Goal: Task Accomplishment & Management: Complete application form

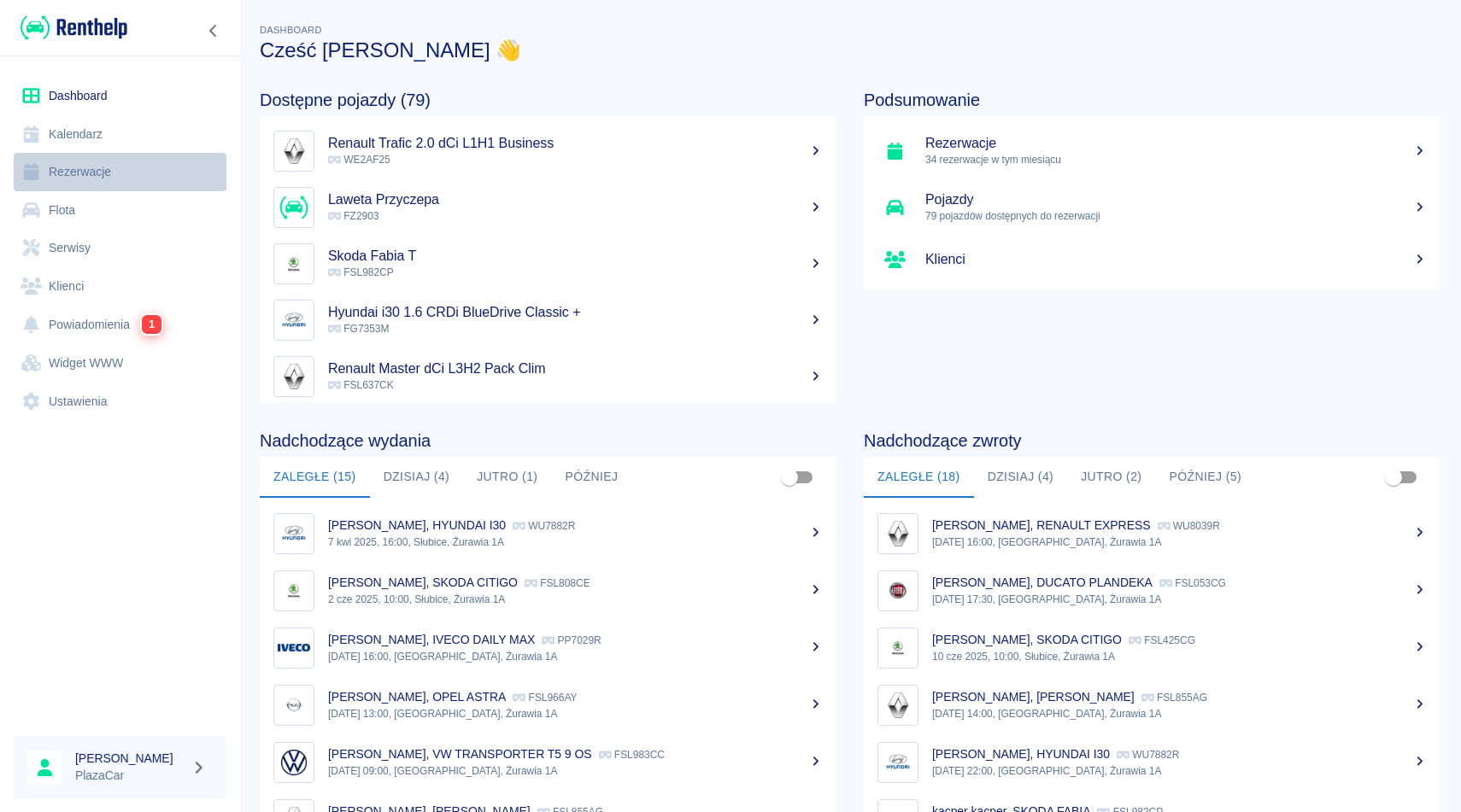
click at [121, 172] on link "Rezerwacje" at bounding box center [120, 171] width 213 height 39
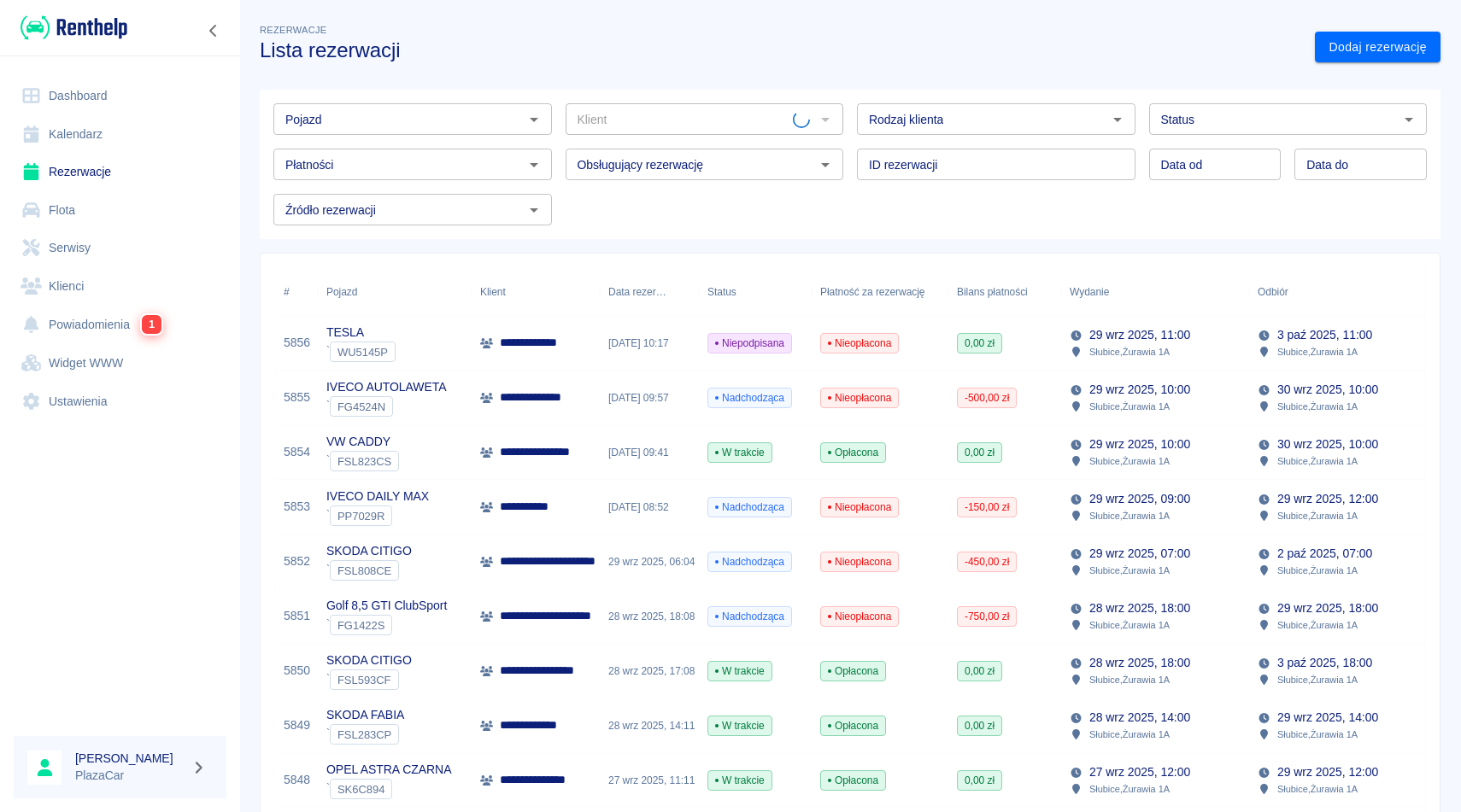
click at [355, 123] on input "Pojazd" at bounding box center [399, 118] width 240 height 21
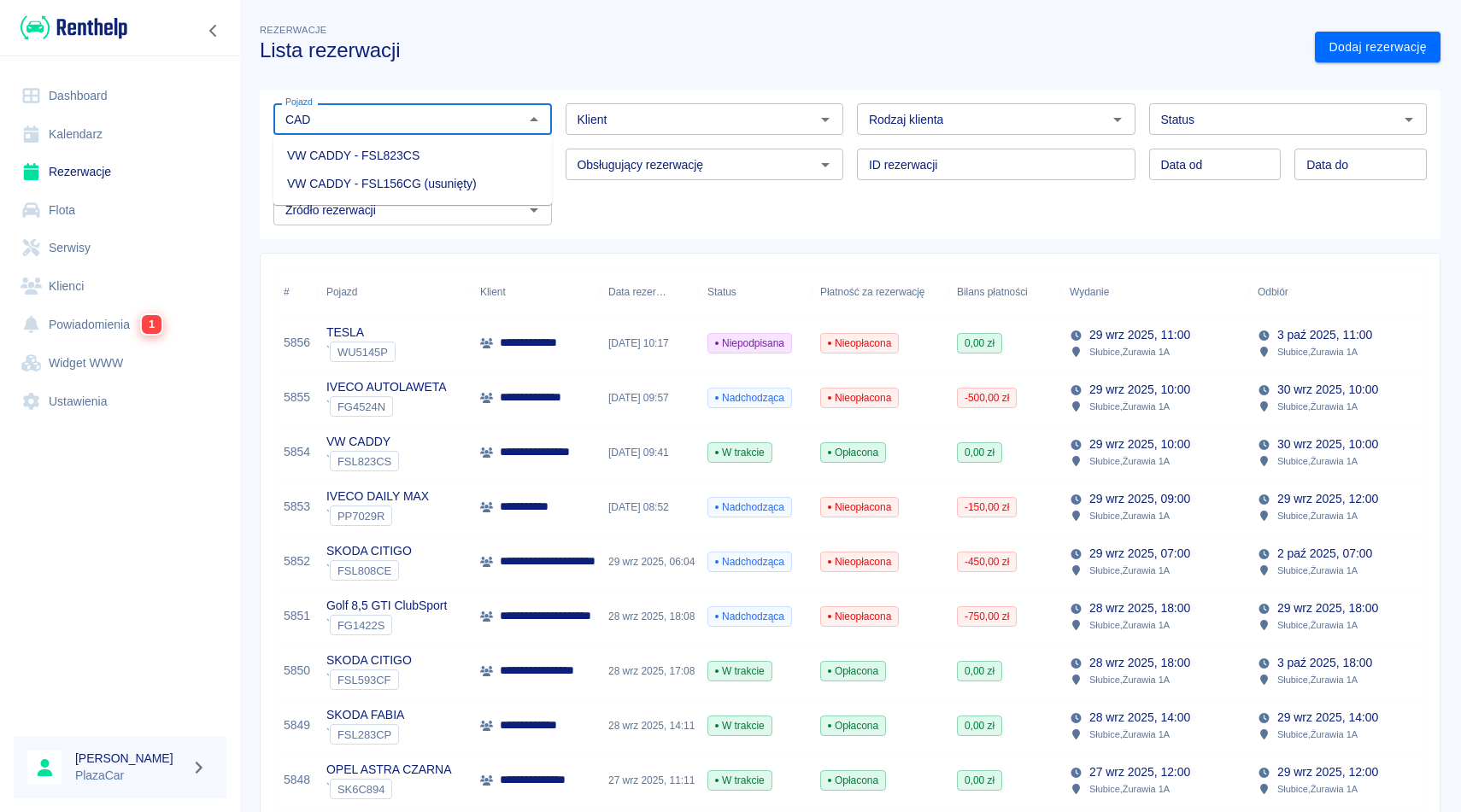
click at [424, 149] on li "VW CADDY - FSL823CS" at bounding box center [413, 155] width 279 height 28
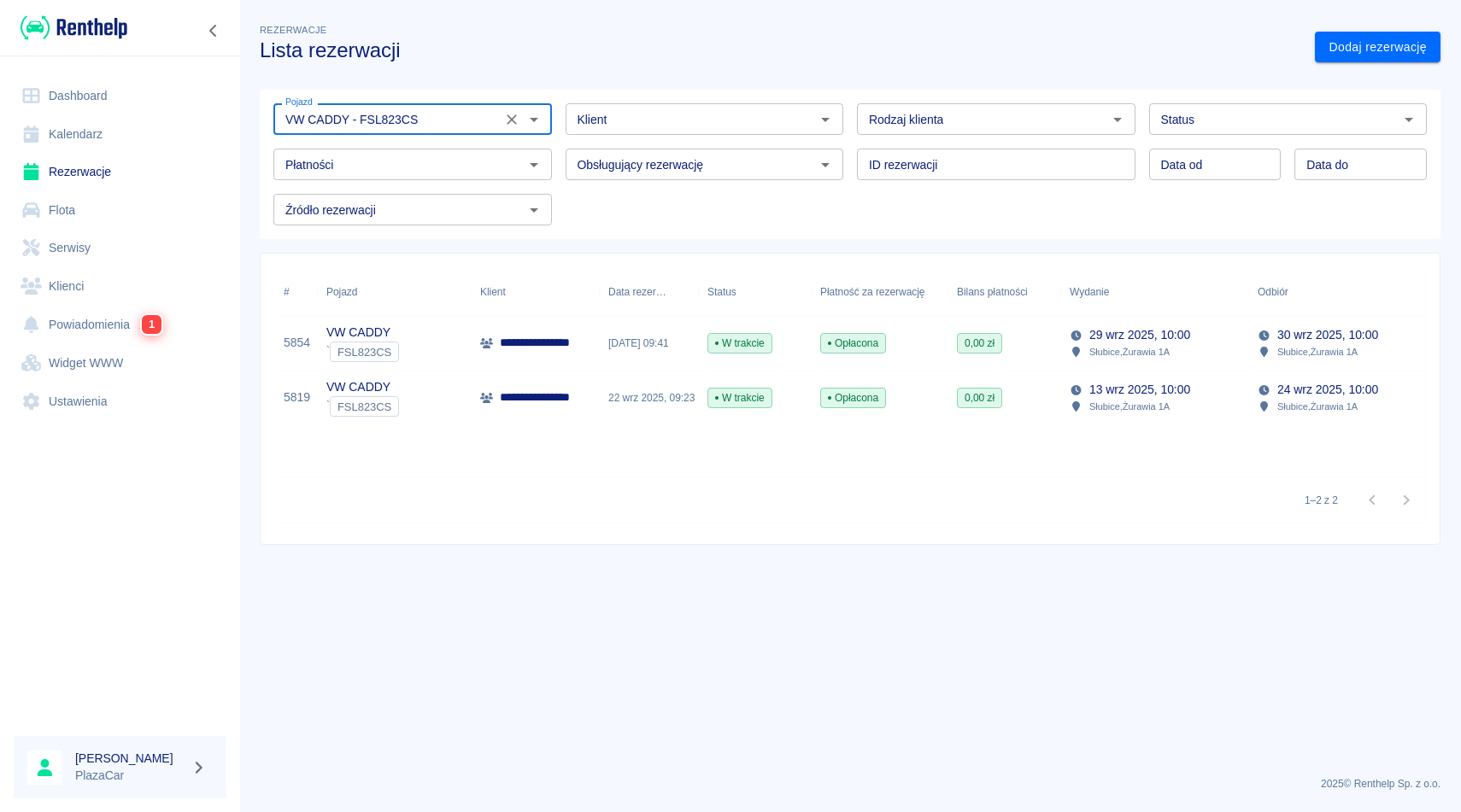
type input "VW CADDY - FSL823CS"
click at [1255, 405] on div "[DATE] 10:00 Słubice , Żurawia 1A" at bounding box center [1343, 398] width 188 height 55
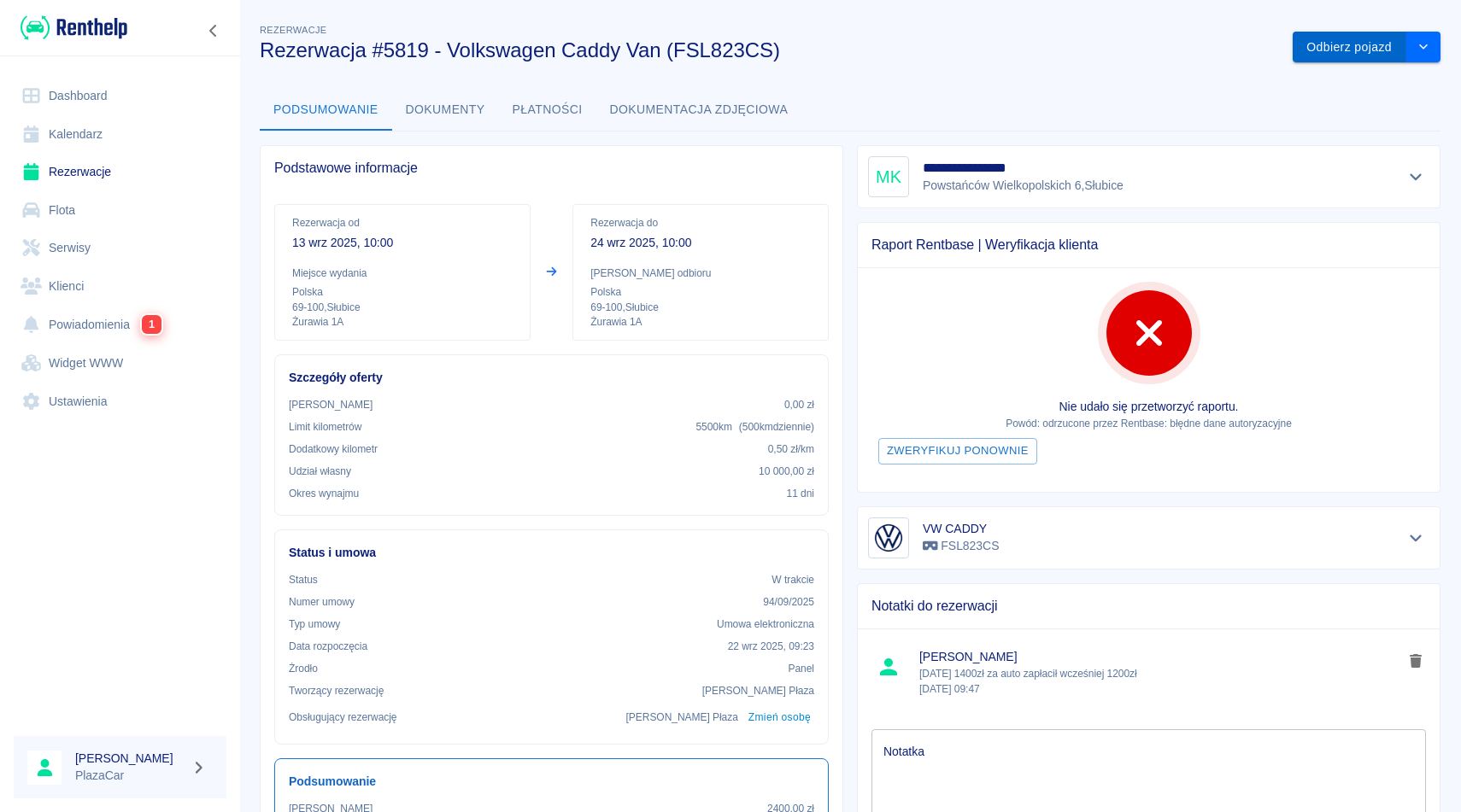
click at [1343, 57] on button "Odbierz pojazd" at bounding box center [1349, 47] width 113 height 32
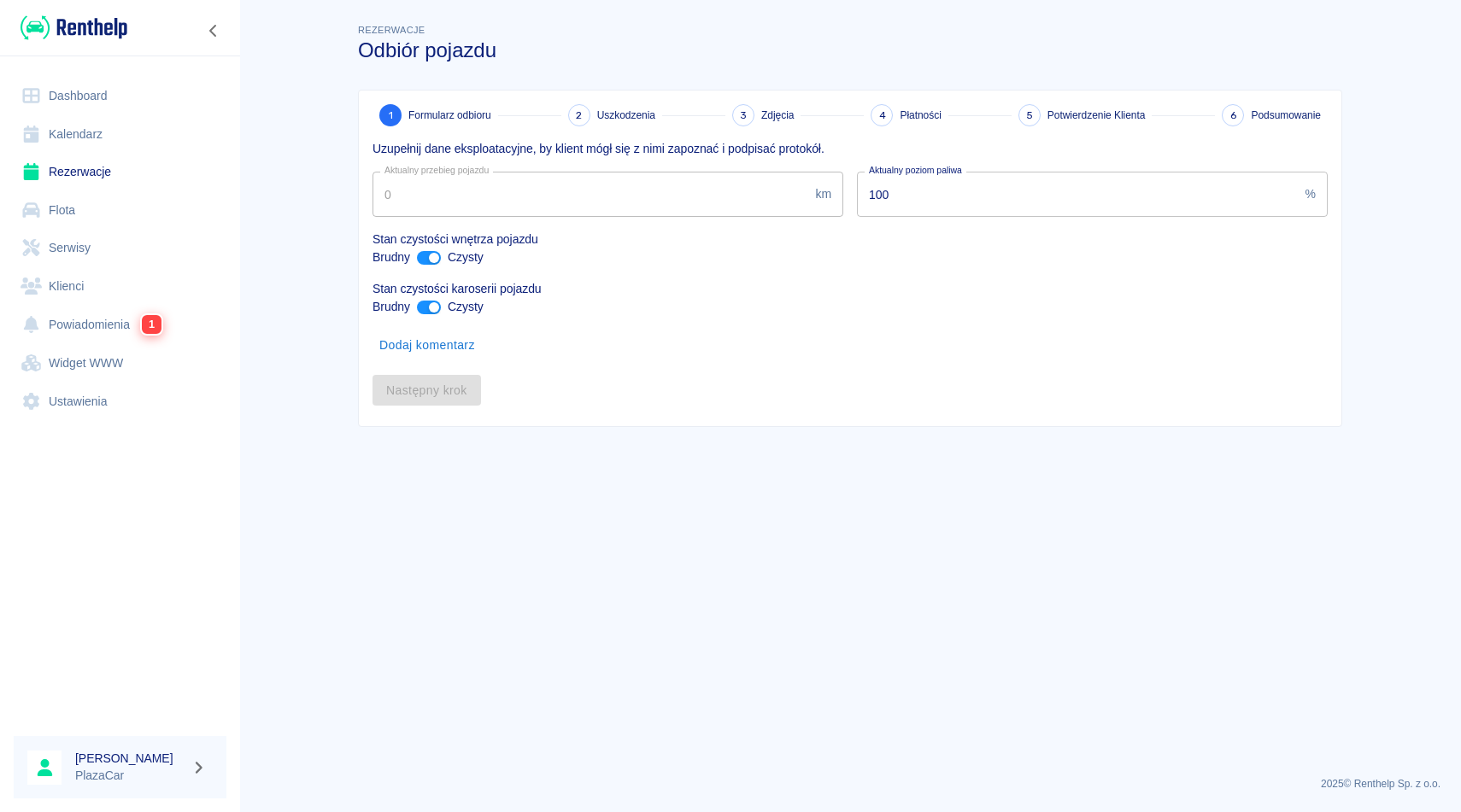
type input "215600"
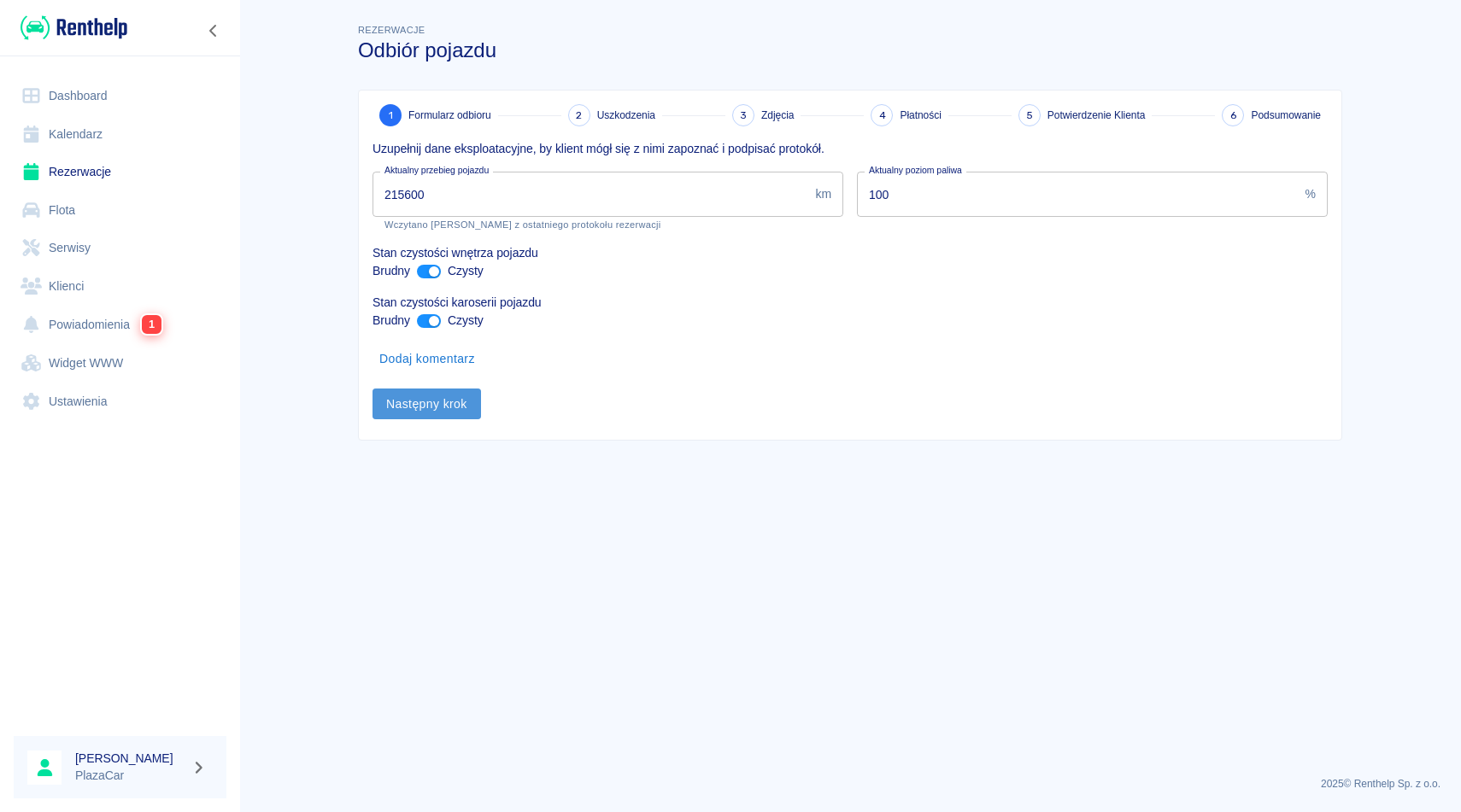
click at [436, 406] on button "Następny krok" at bounding box center [426, 404] width 108 height 32
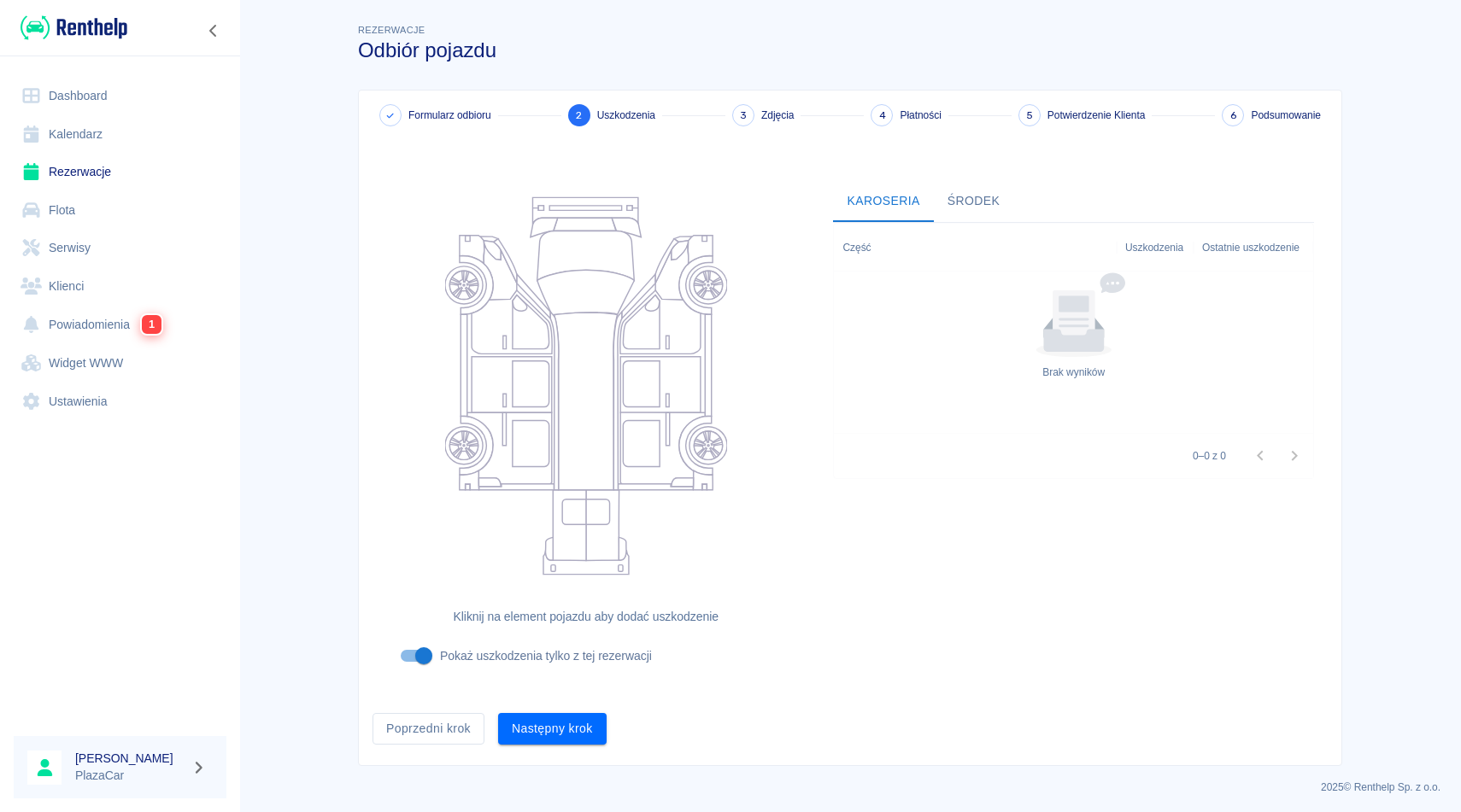
scroll to position [3, 0]
click at [567, 713] on button "Następny krok" at bounding box center [552, 725] width 108 height 32
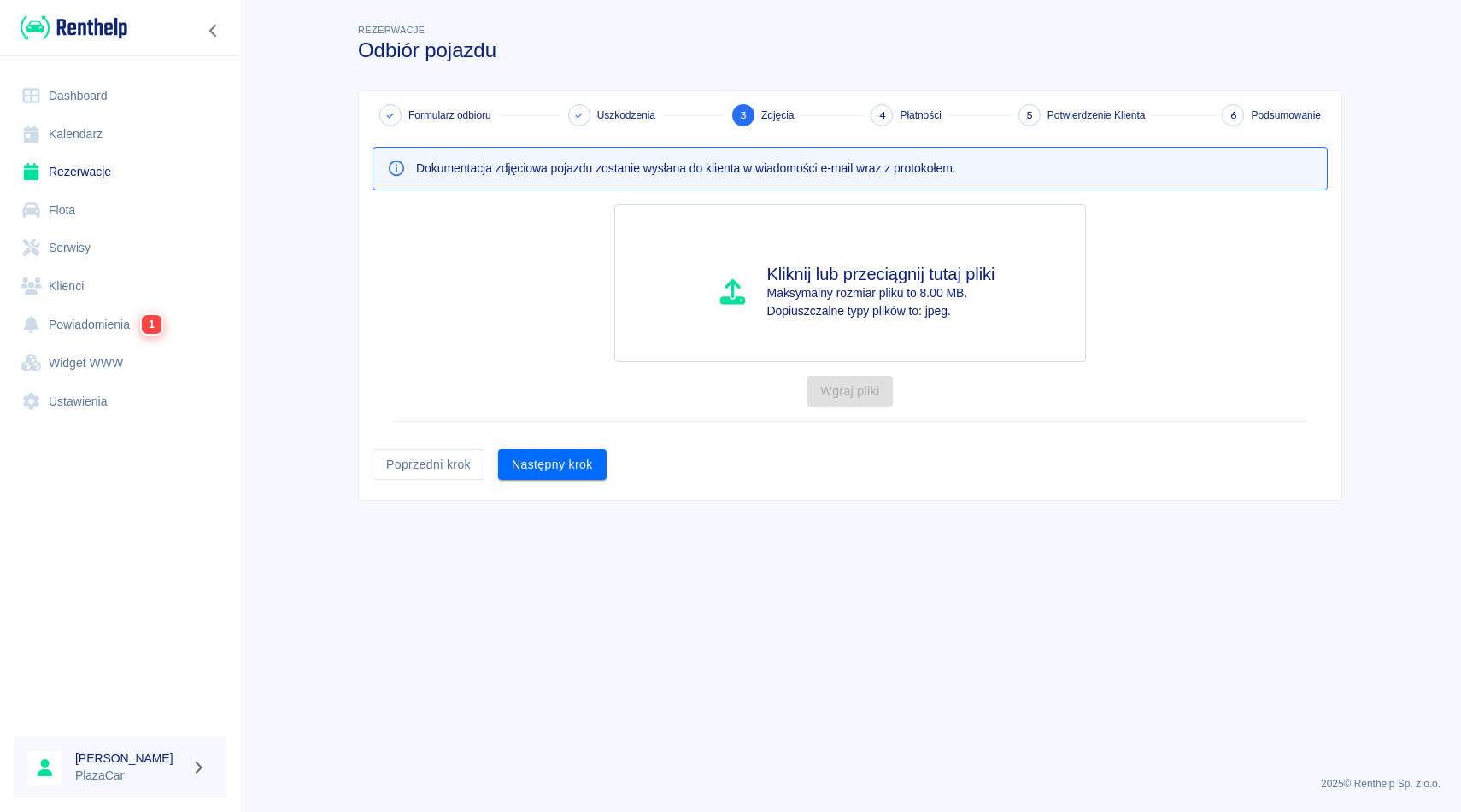
scroll to position [0, 0]
click at [566, 473] on button "Następny krok" at bounding box center [552, 465] width 108 height 32
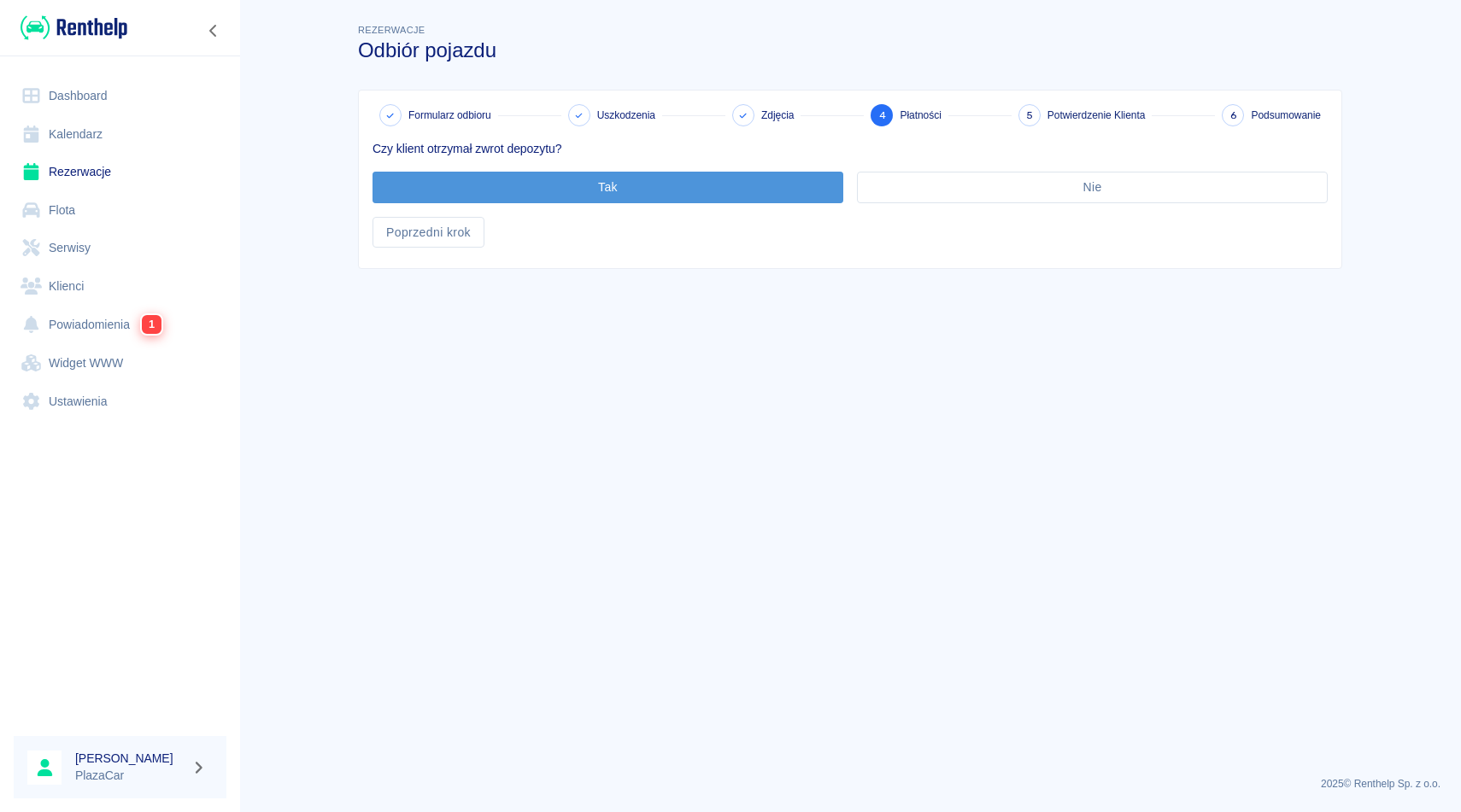
click at [622, 184] on button "Tak" at bounding box center [607, 187] width 471 height 32
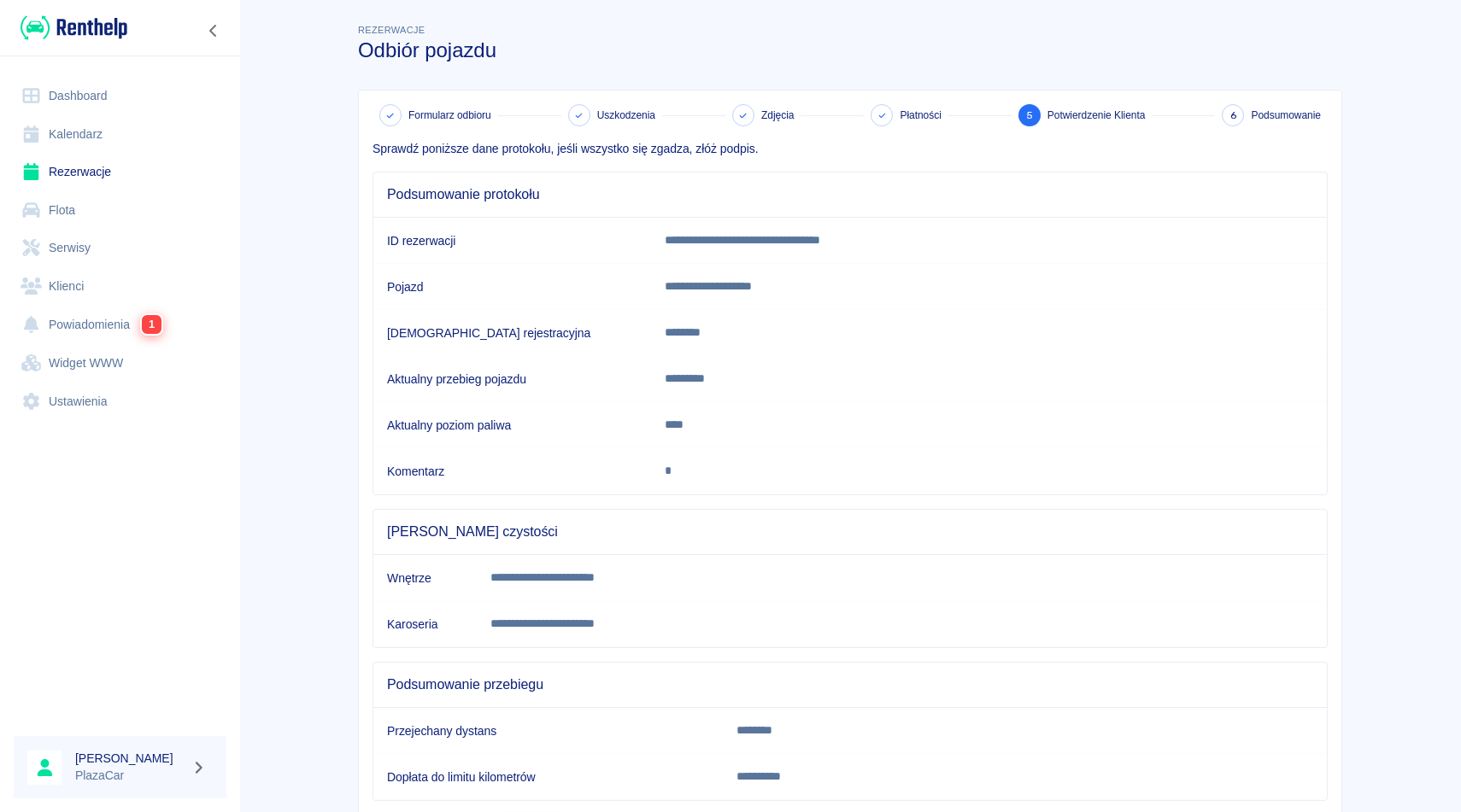
scroll to position [104, 0]
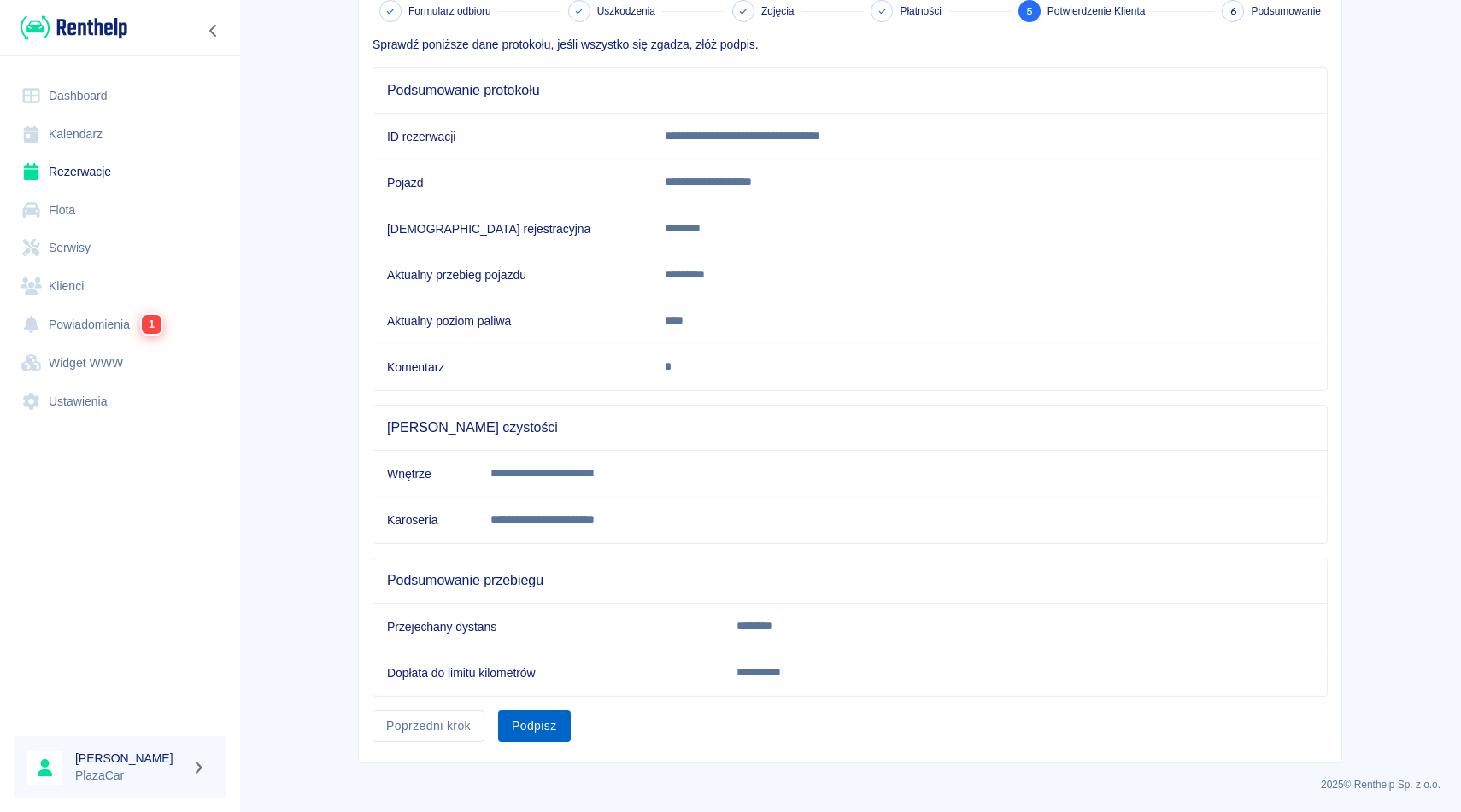
click at [552, 731] on button "Podpisz" at bounding box center [534, 725] width 73 height 32
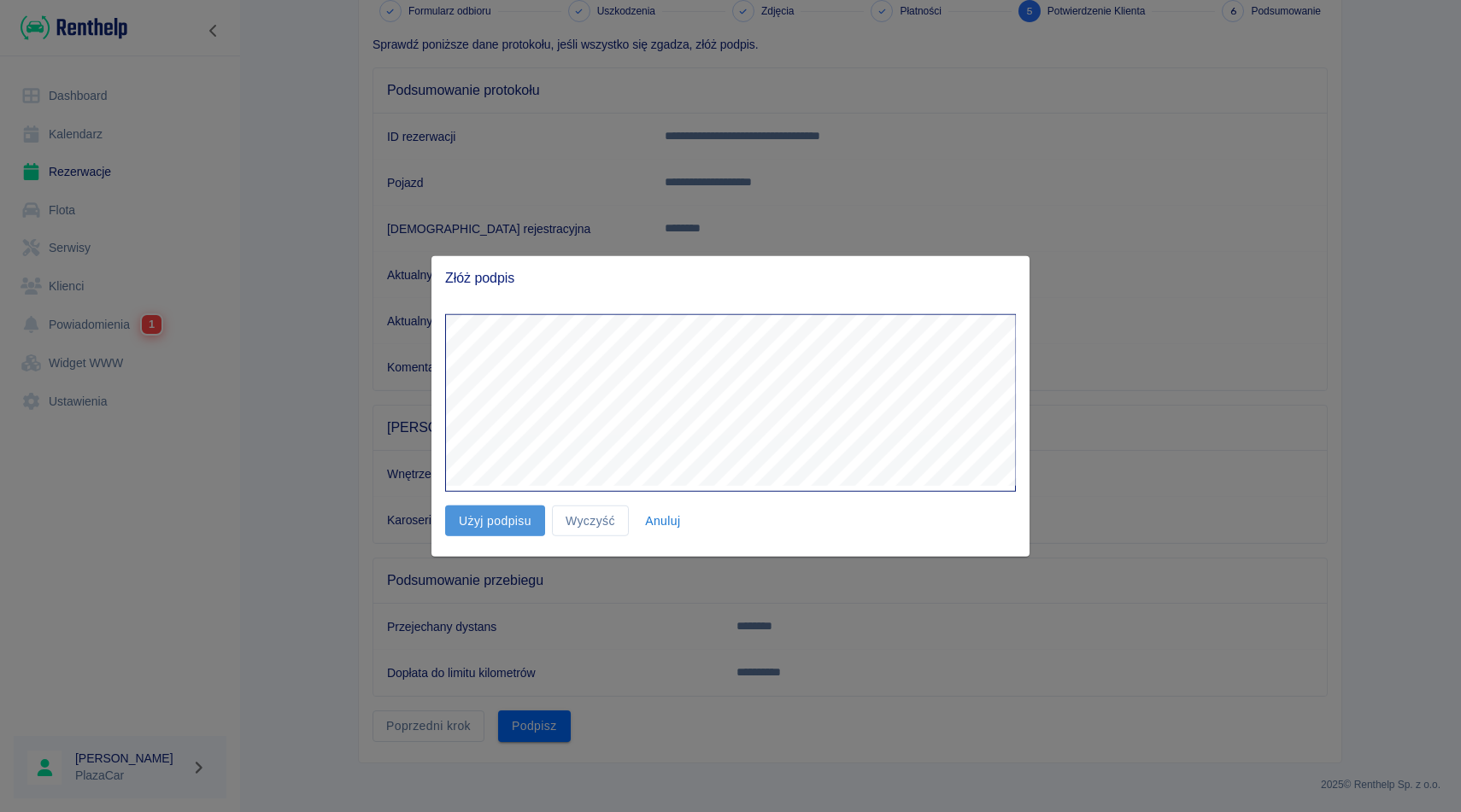
click at [495, 507] on button "Użyj podpisu" at bounding box center [495, 520] width 100 height 32
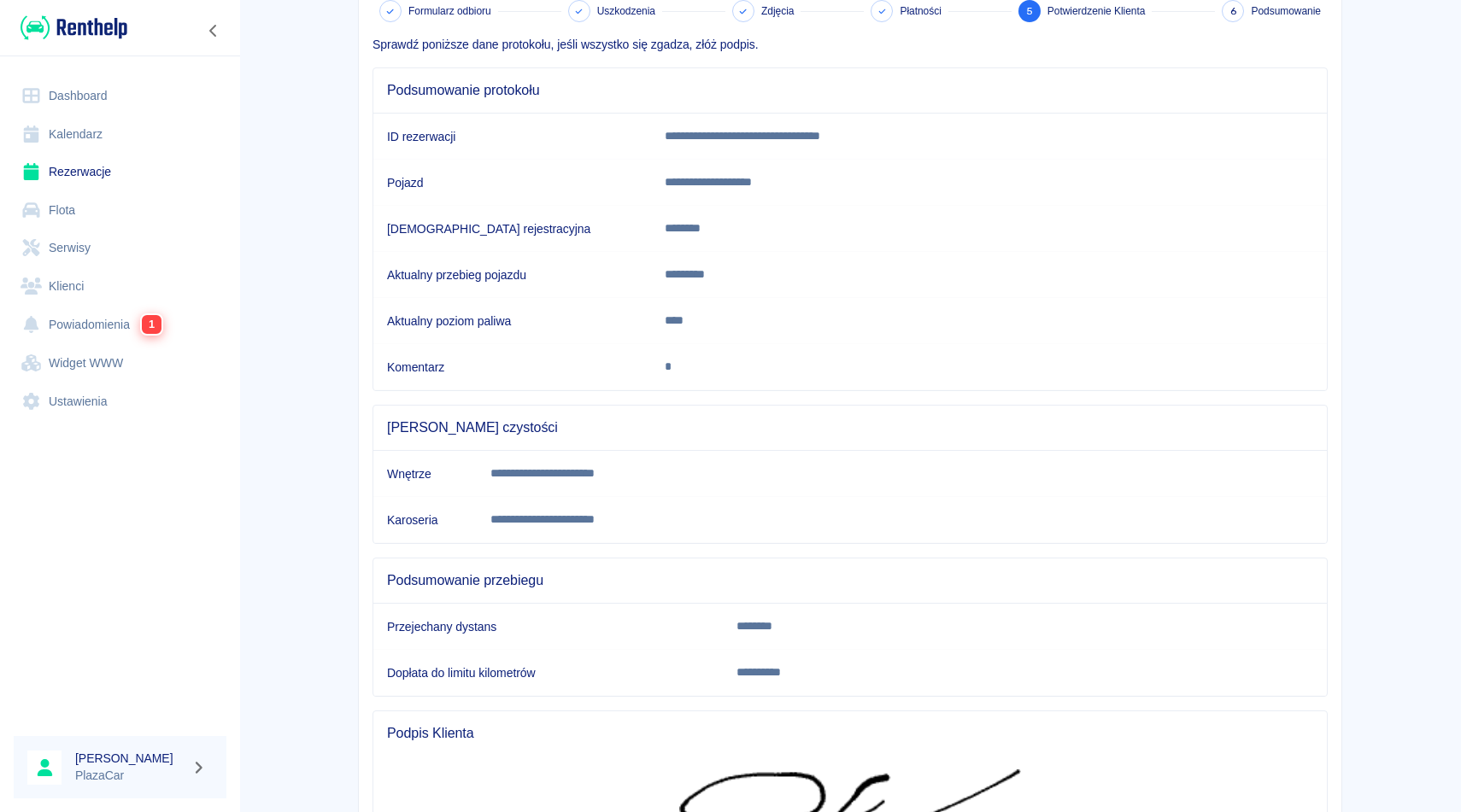
scroll to position [322, 0]
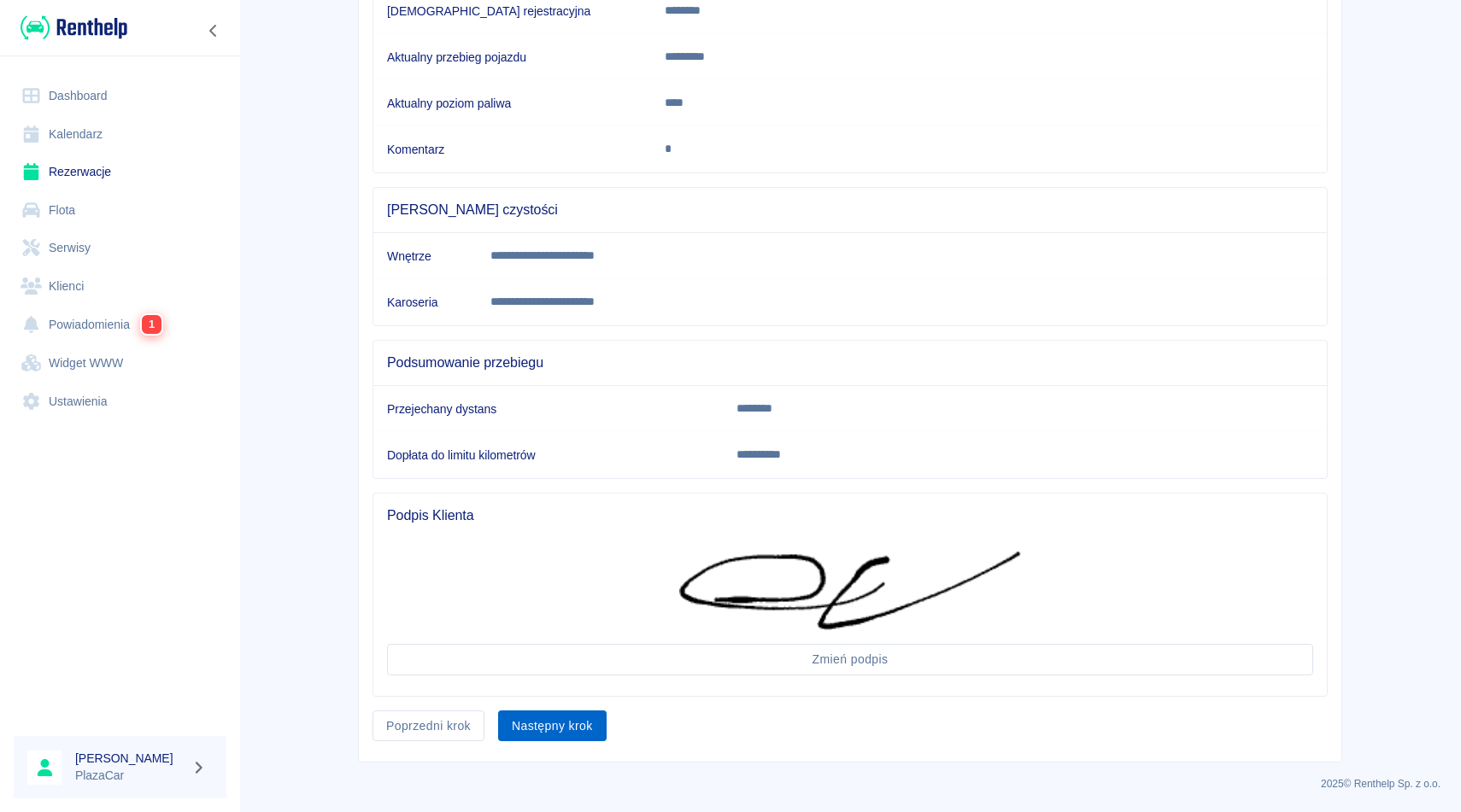
click at [560, 734] on button "Następny krok" at bounding box center [552, 725] width 108 height 32
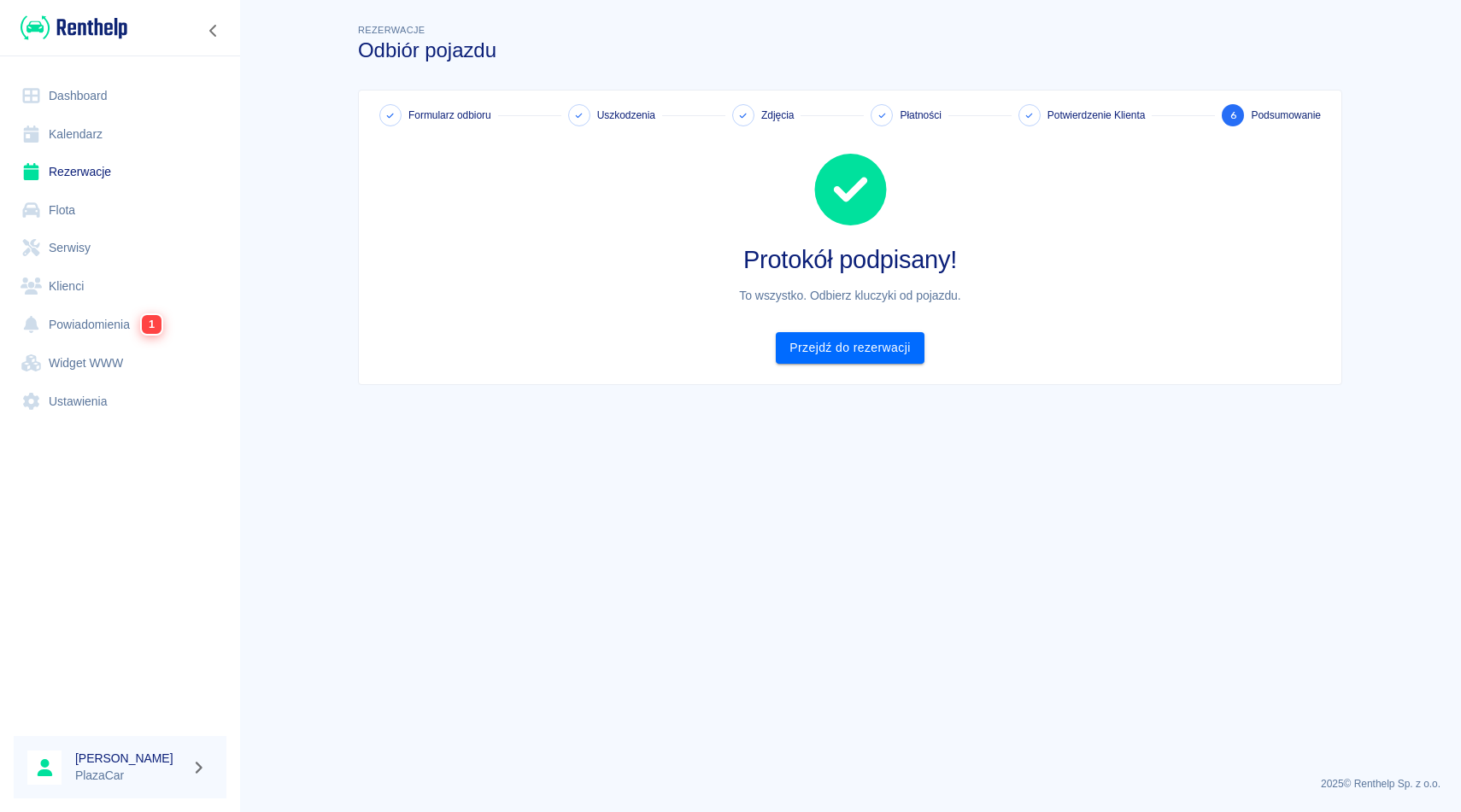
scroll to position [0, 0]
click at [842, 358] on link "Przejdź do rezerwacji" at bounding box center [849, 347] width 148 height 32
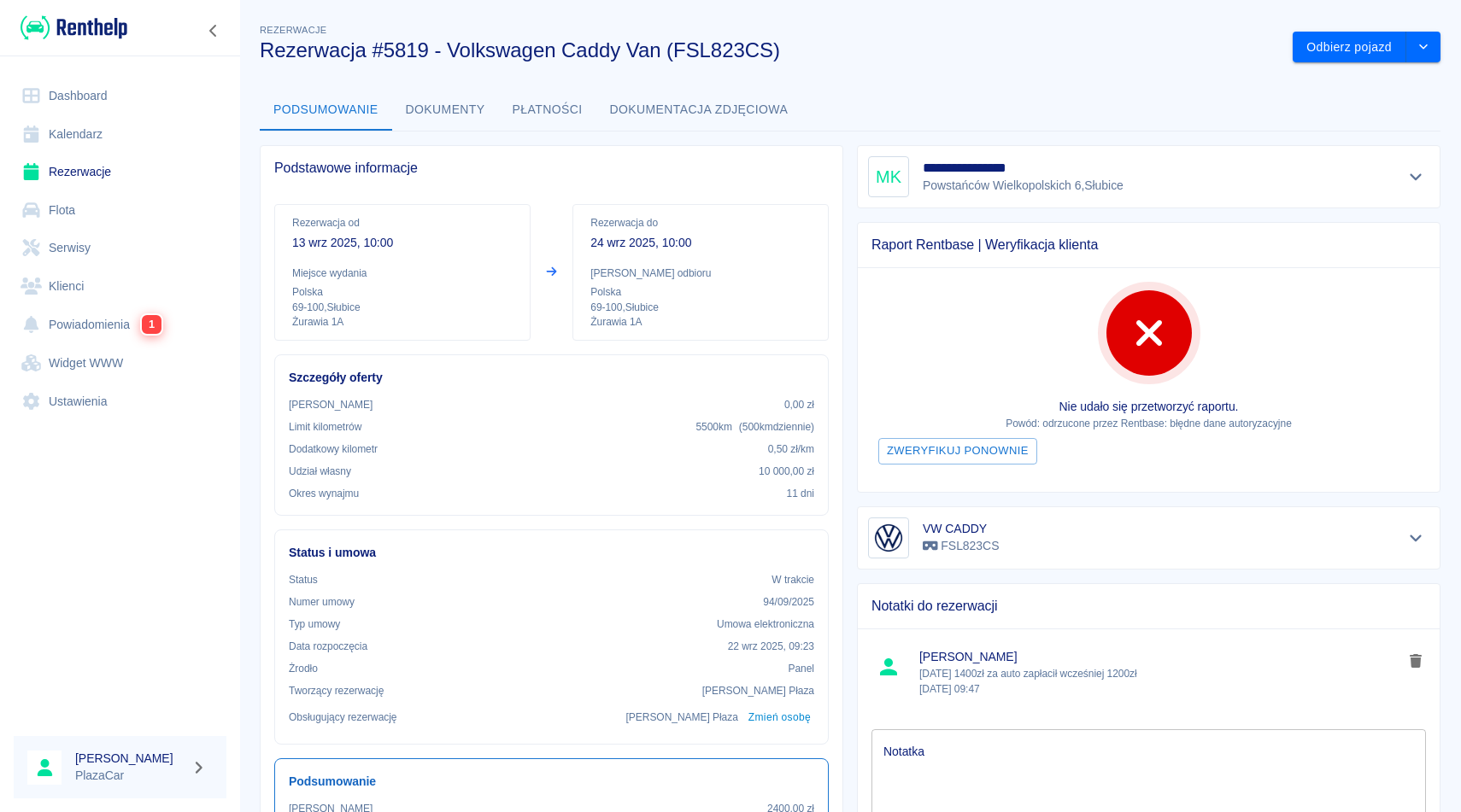
click at [107, 170] on link "Rezerwacje" at bounding box center [120, 171] width 213 height 39
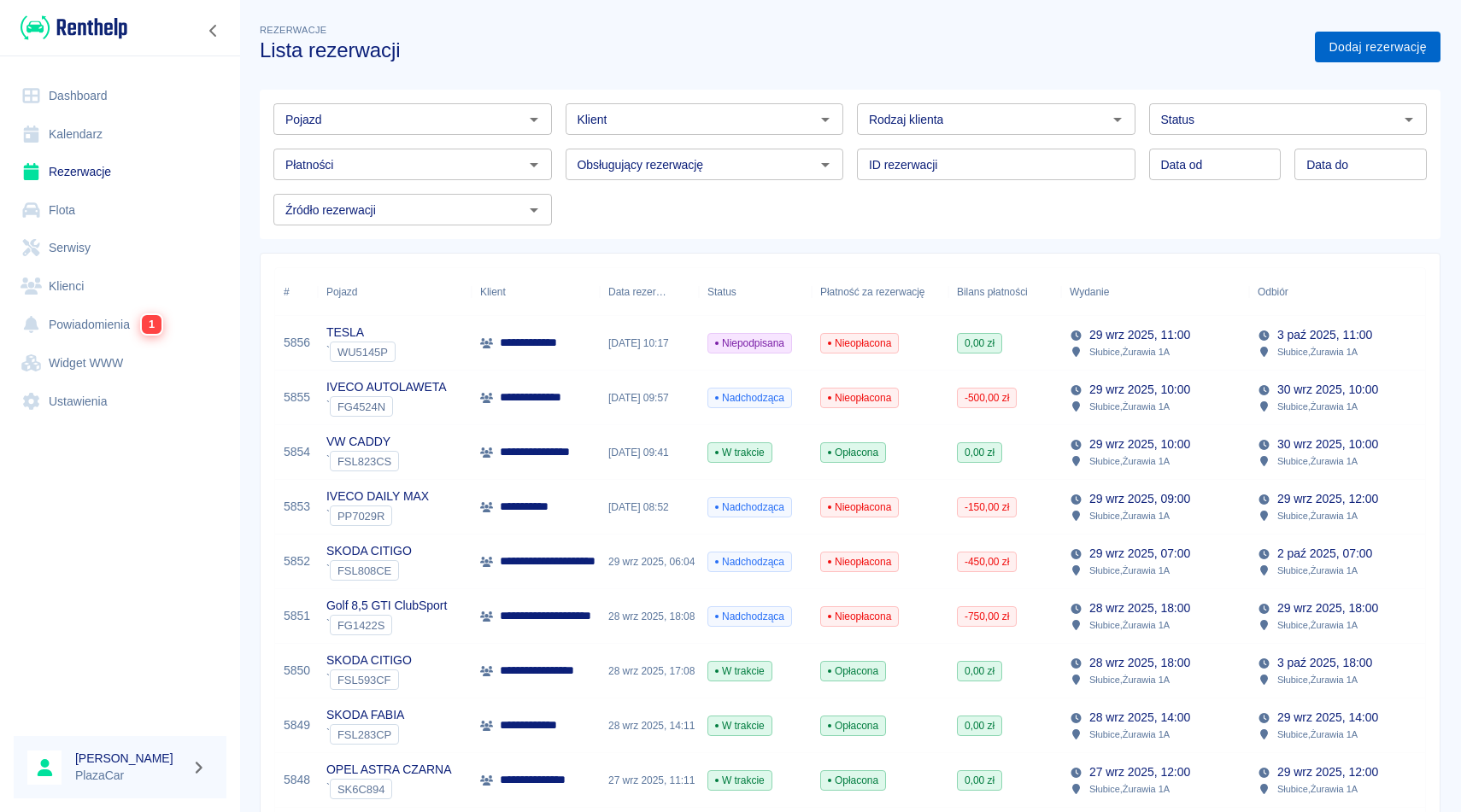
click at [1365, 46] on link "Dodaj rezerwację" at bounding box center [1377, 47] width 125 height 32
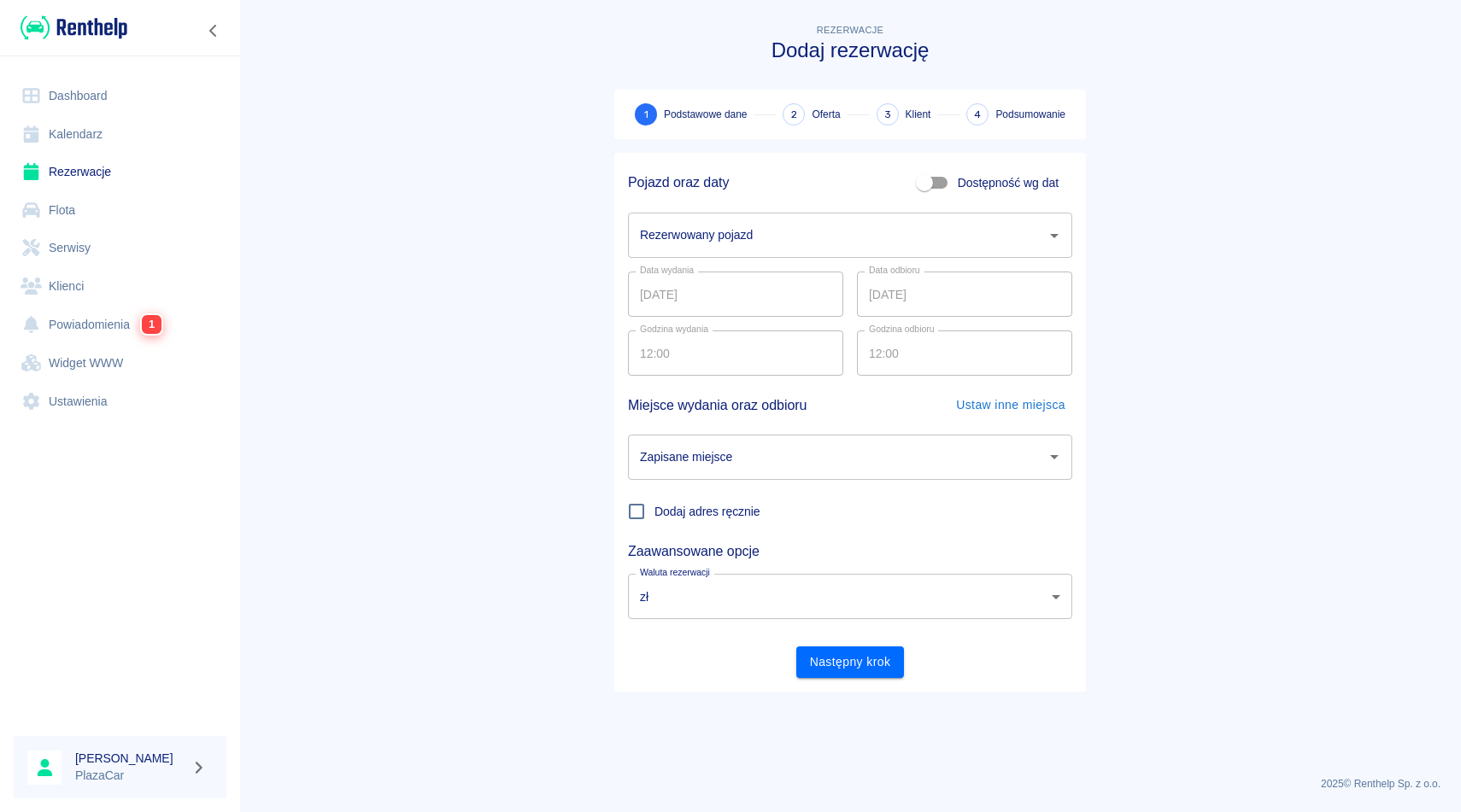
click at [693, 250] on div "Rezerwowany pojazd" at bounding box center [850, 235] width 444 height 45
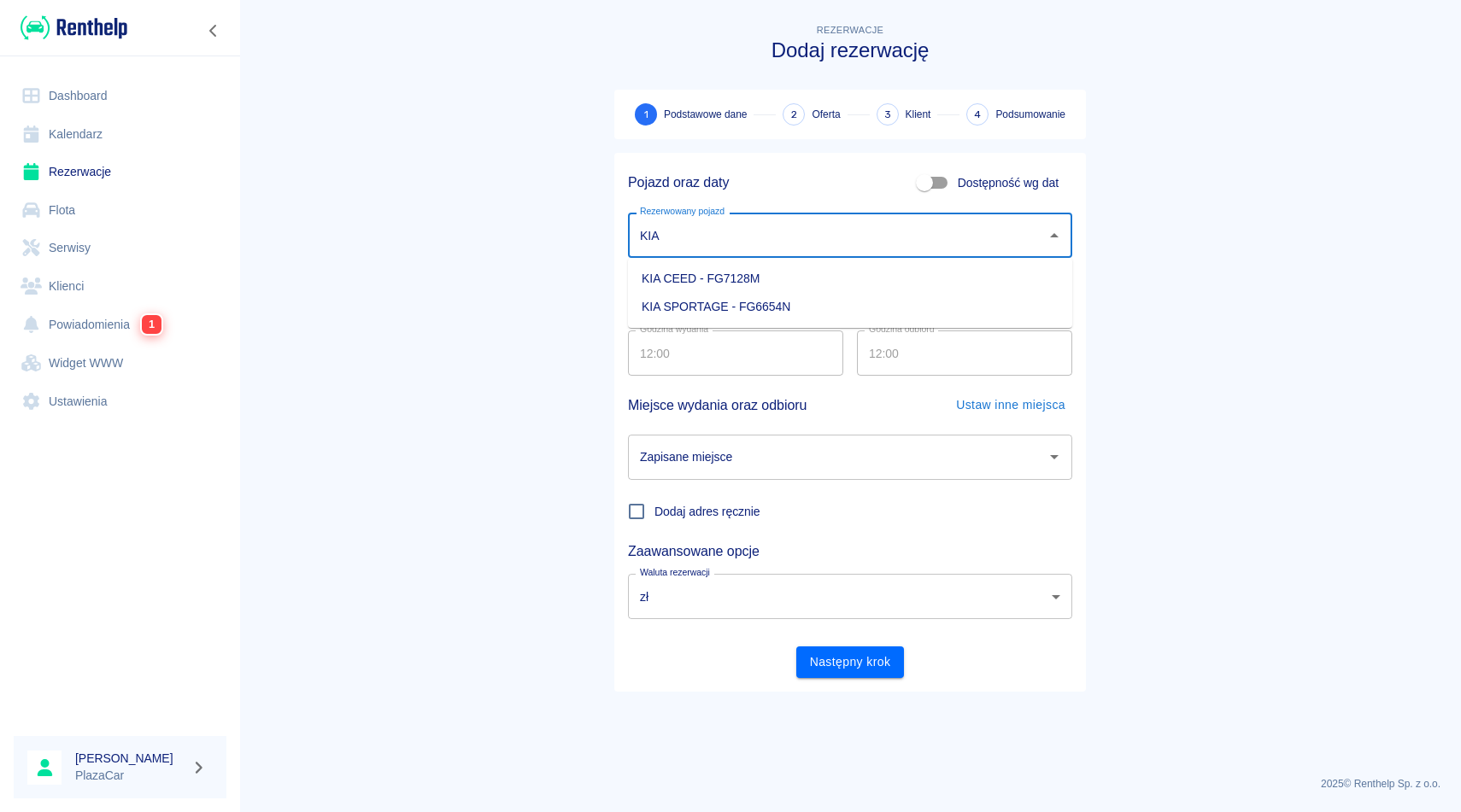
click at [741, 289] on li "KIA CEED - FG7128M" at bounding box center [850, 279] width 444 height 28
type input "KIA CEED - FG7128M"
click at [800, 459] on input "Zapisane miejsce" at bounding box center [837, 457] width 403 height 30
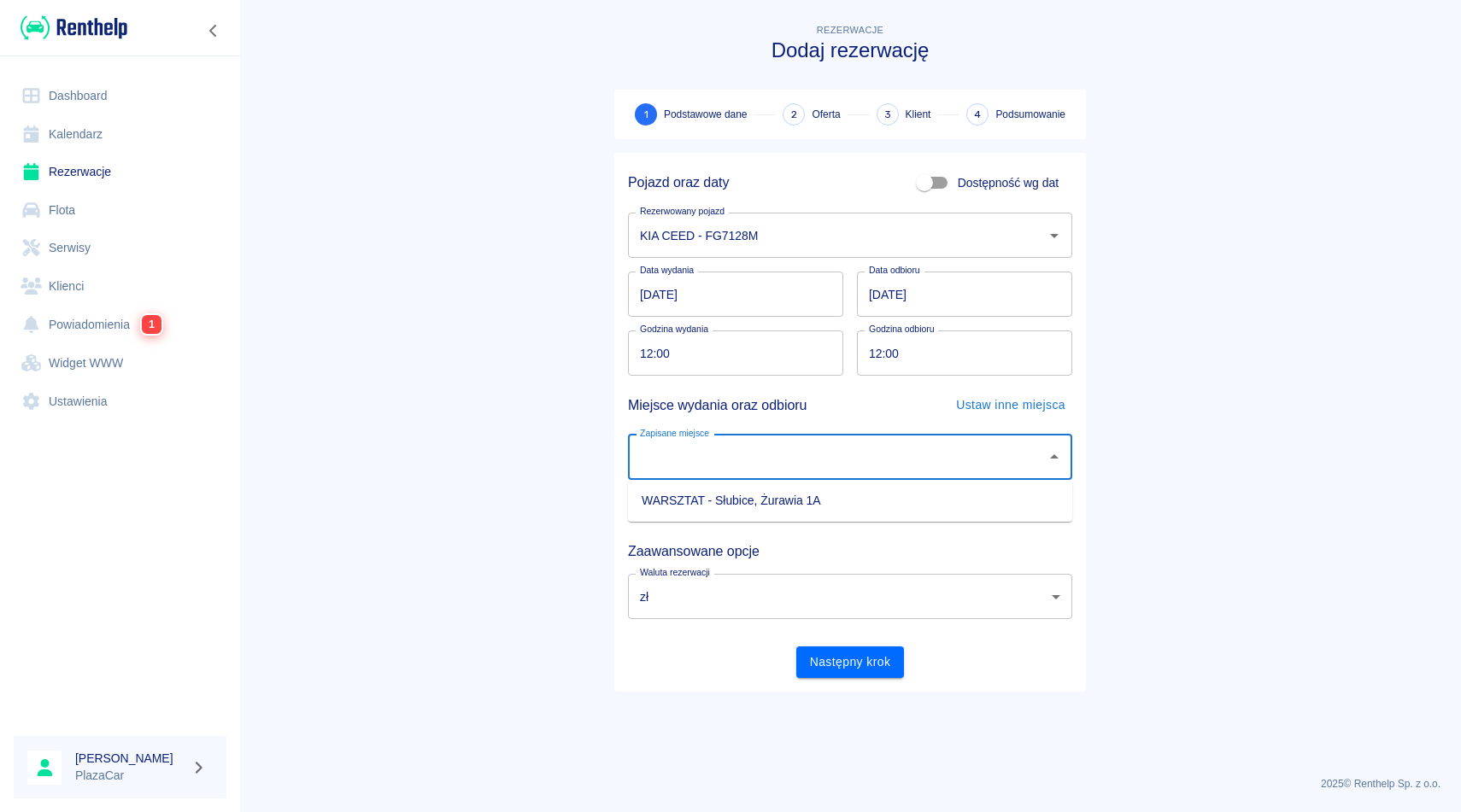
click at [800, 507] on li "WARSZTAT - Słubice, Żurawia 1A" at bounding box center [850, 501] width 444 height 28
type input "WARSZTAT - Słubice, Żurawia 1A"
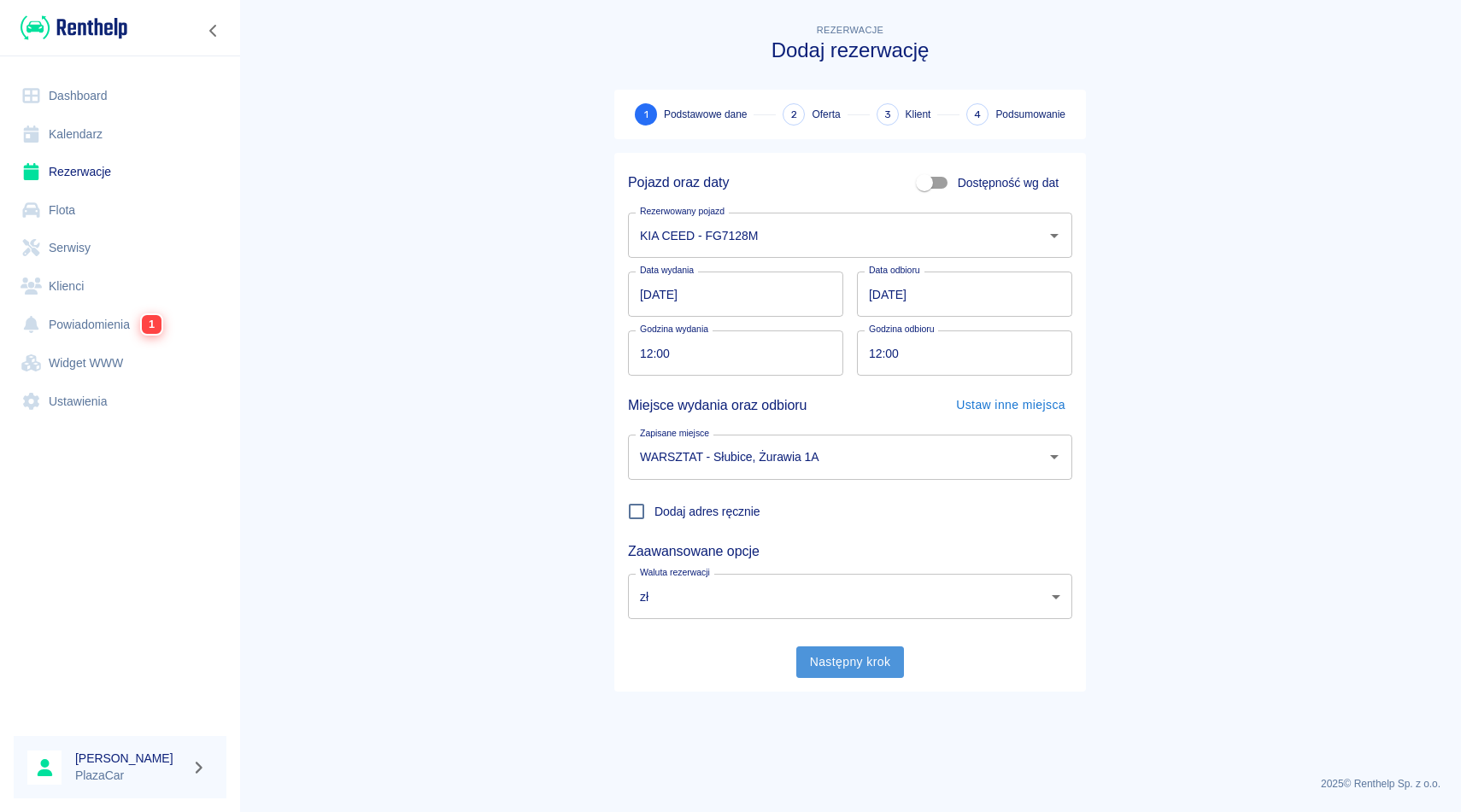
click at [838, 662] on button "Następny krok" at bounding box center [850, 662] width 108 height 32
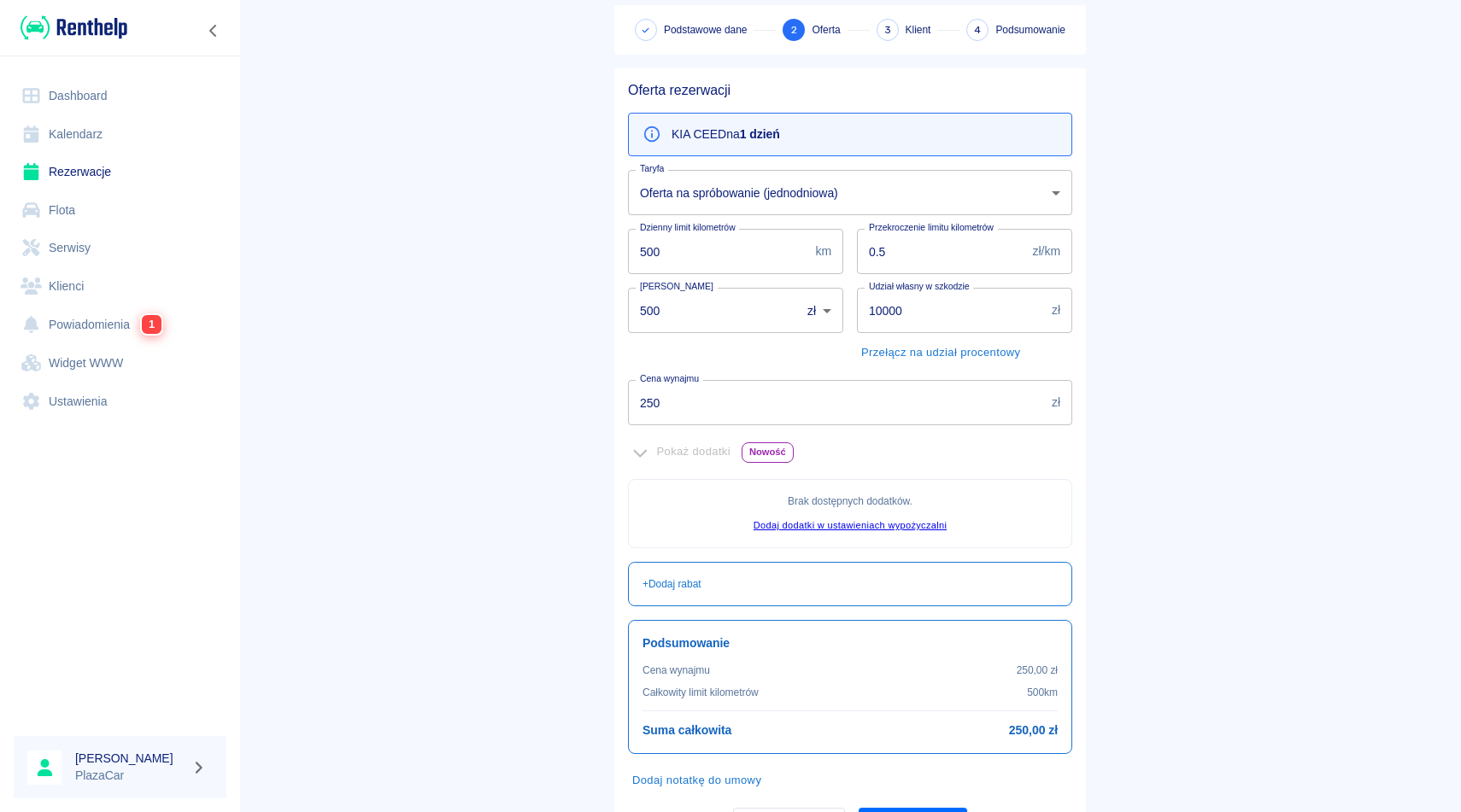
scroll to position [87, 0]
click at [653, 309] on input "500" at bounding box center [708, 309] width 160 height 45
type input "0"
click at [691, 410] on input "250" at bounding box center [836, 400] width 417 height 45
type input "2"
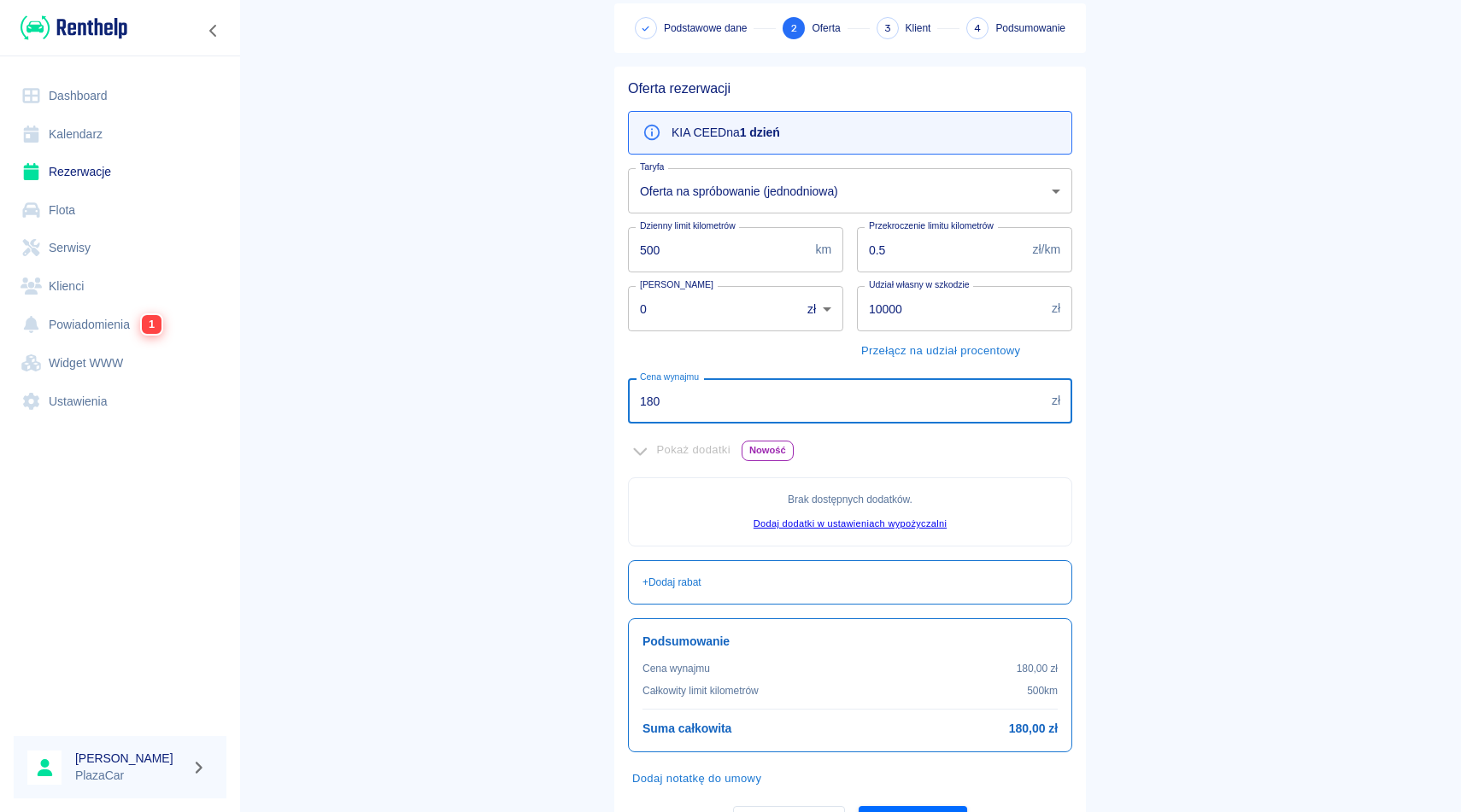
scroll to position [174, 0]
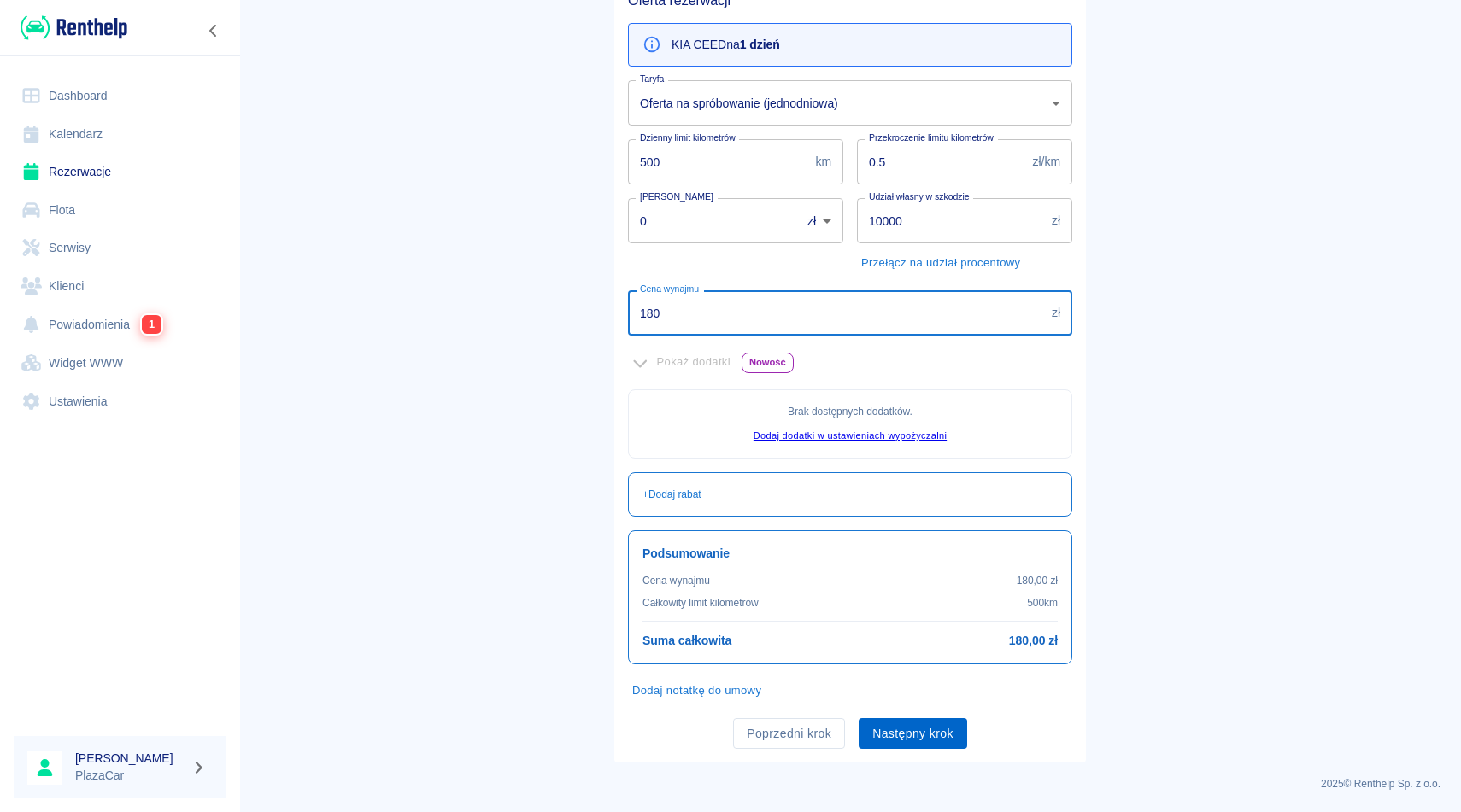
type input "180"
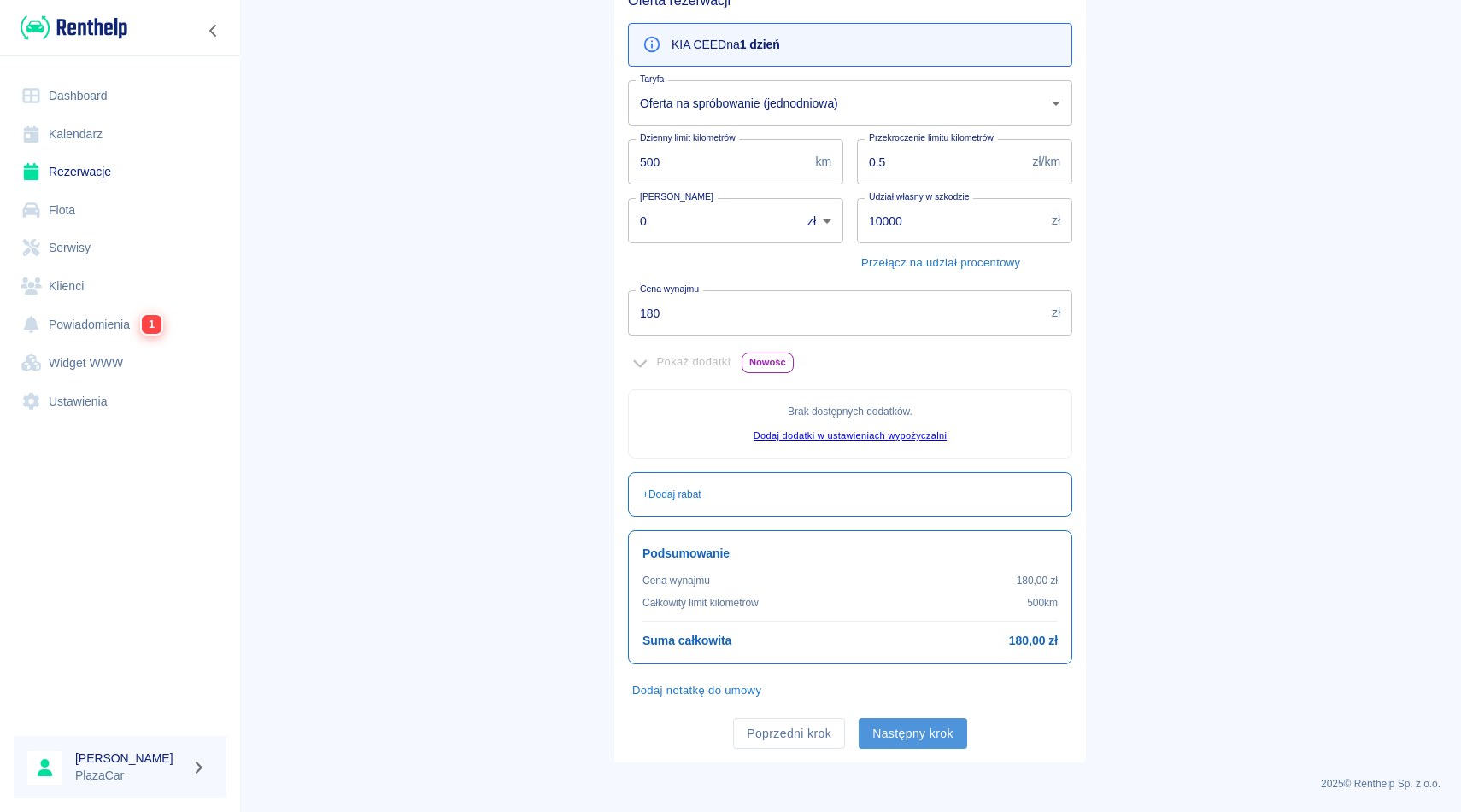
click at [909, 732] on button "Następny krok" at bounding box center [913, 733] width 108 height 32
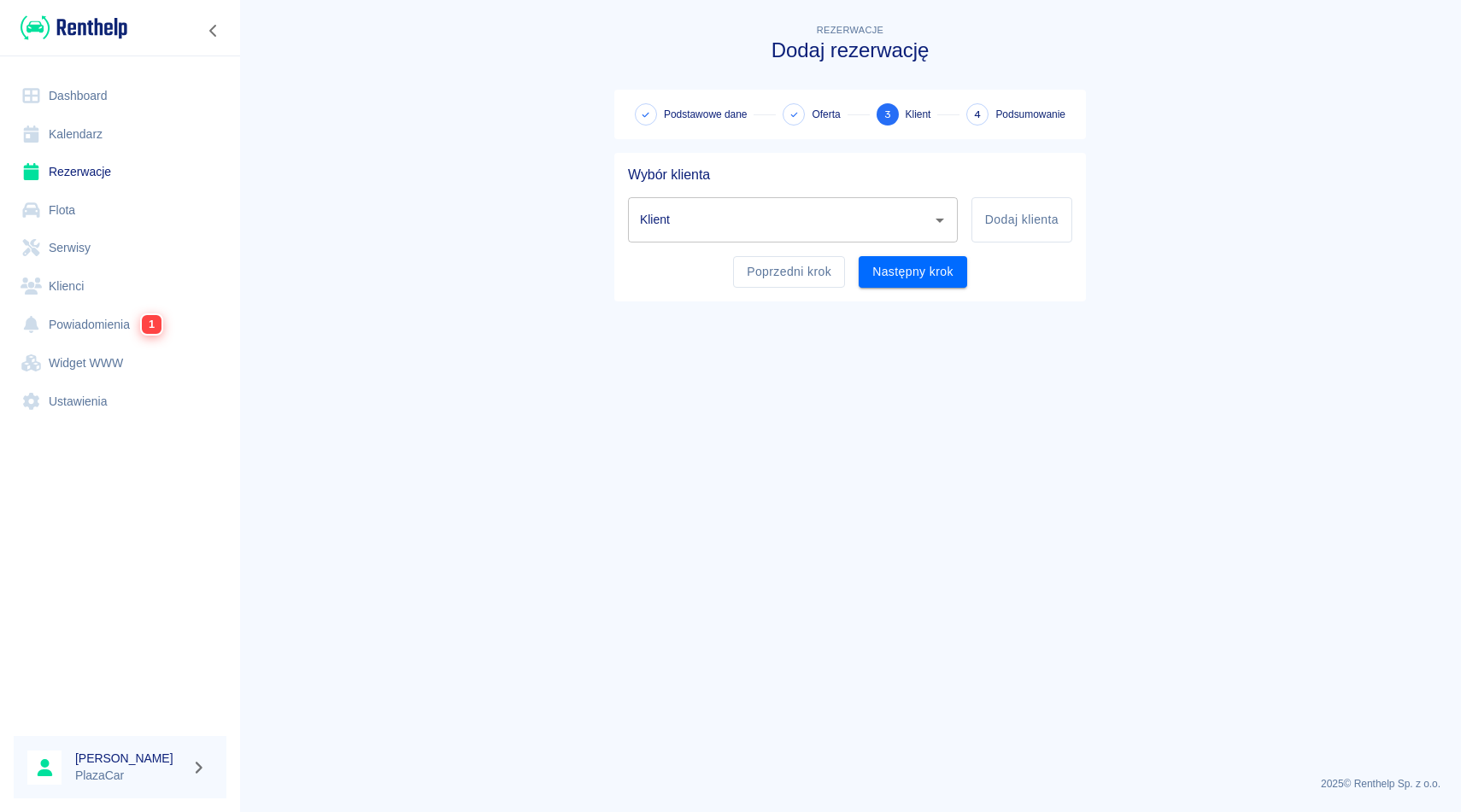
click at [703, 218] on input "Klient" at bounding box center [780, 220] width 289 height 30
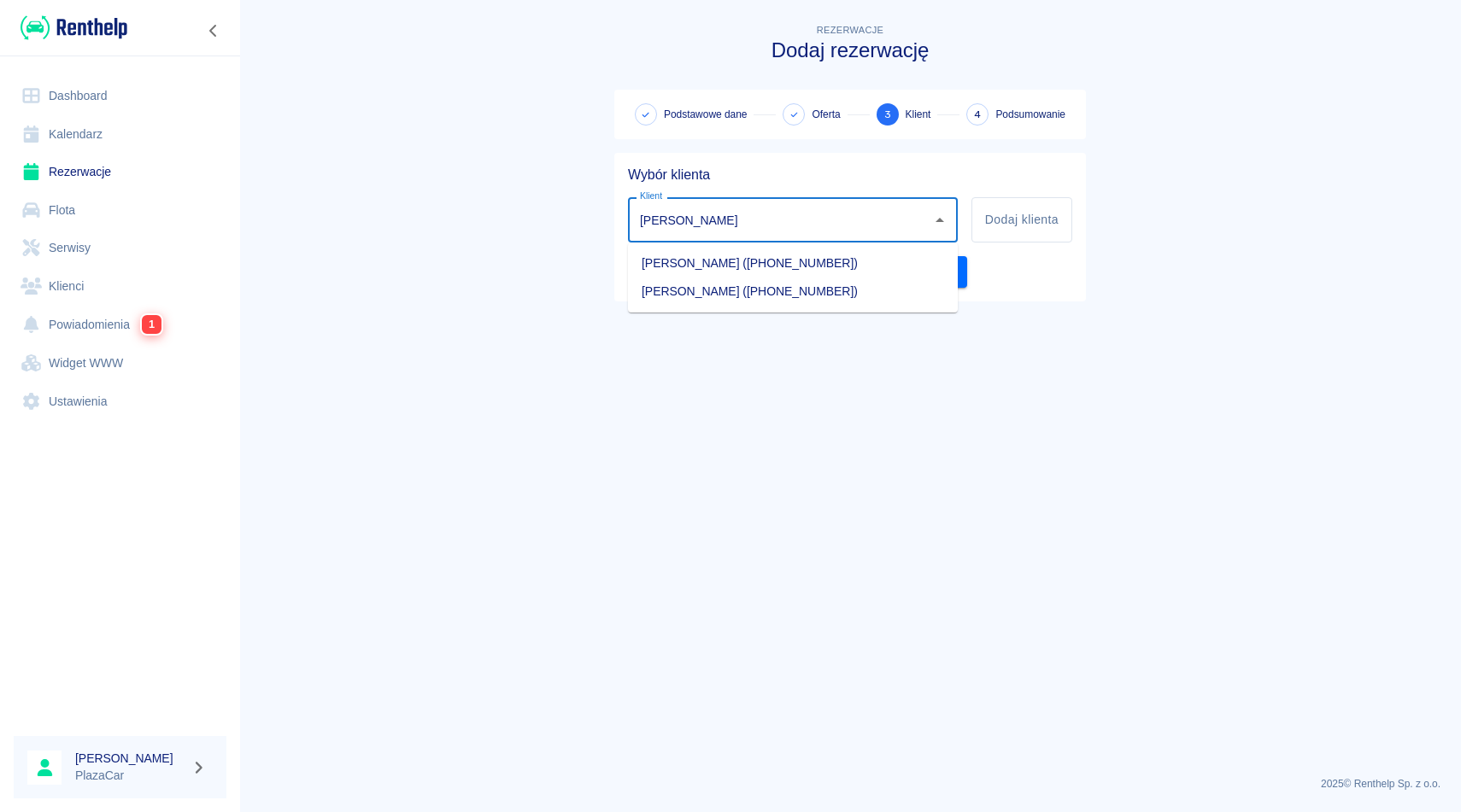
click at [786, 292] on li "[PERSON_NAME] ([PHONE_NUMBER])" at bounding box center [793, 292] width 329 height 28
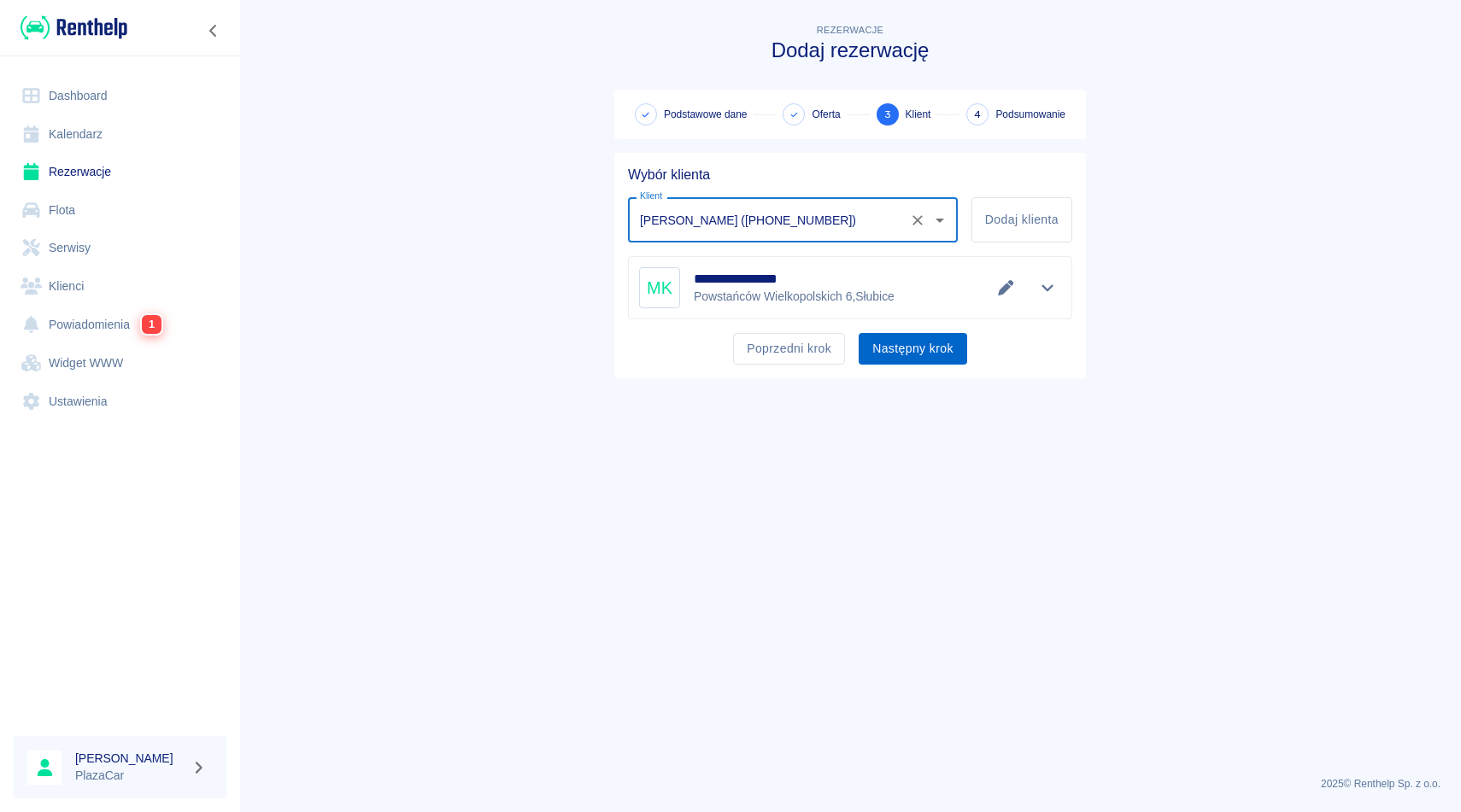
type input "[PERSON_NAME] ([PHONE_NUMBER])"
click at [908, 349] on button "Następny krok" at bounding box center [913, 348] width 108 height 32
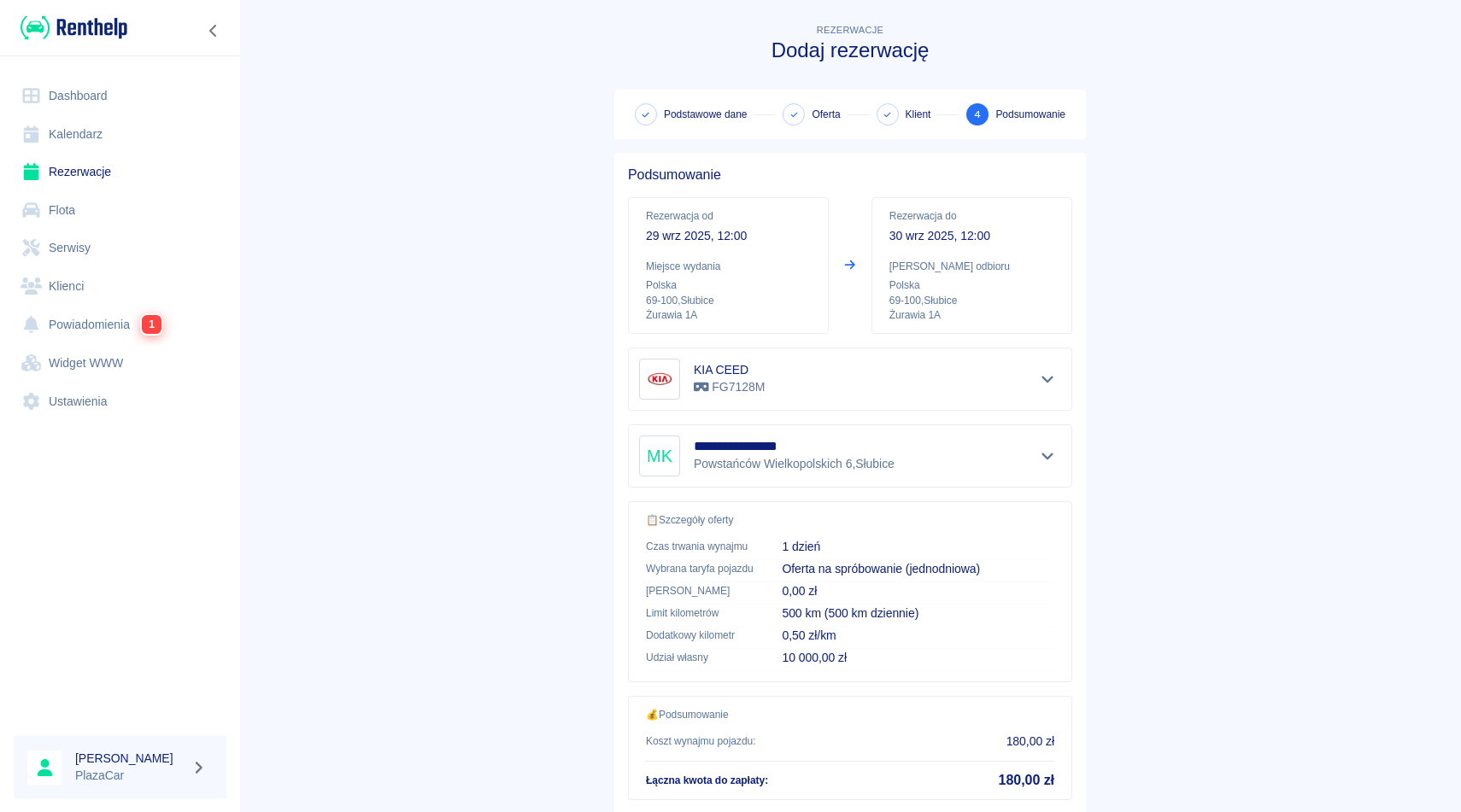
scroll to position [109, 0]
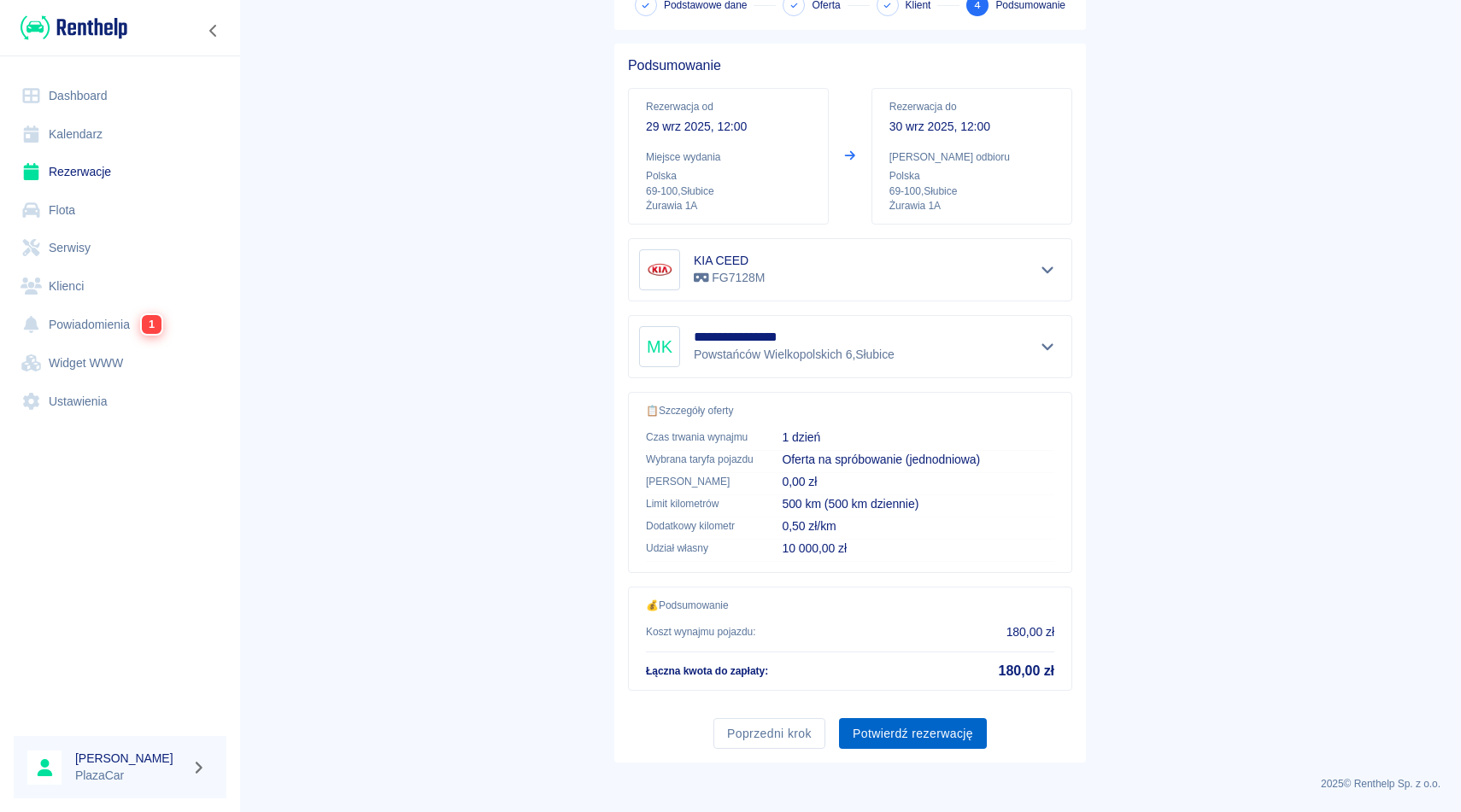
click at [894, 728] on button "Potwierdź rezerwację" at bounding box center [913, 733] width 148 height 32
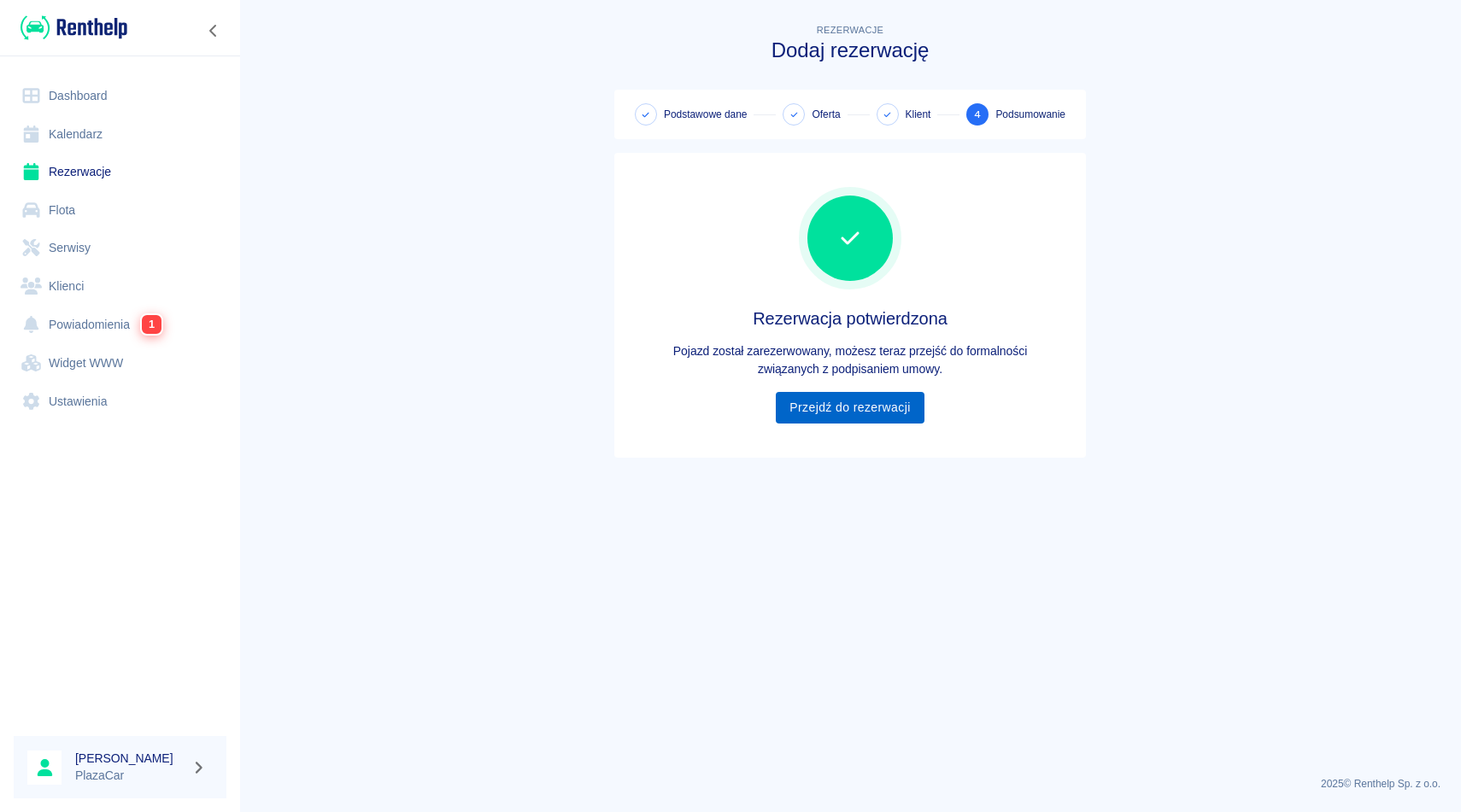
click at [866, 411] on link "Przejdź do rezerwacji" at bounding box center [849, 407] width 148 height 32
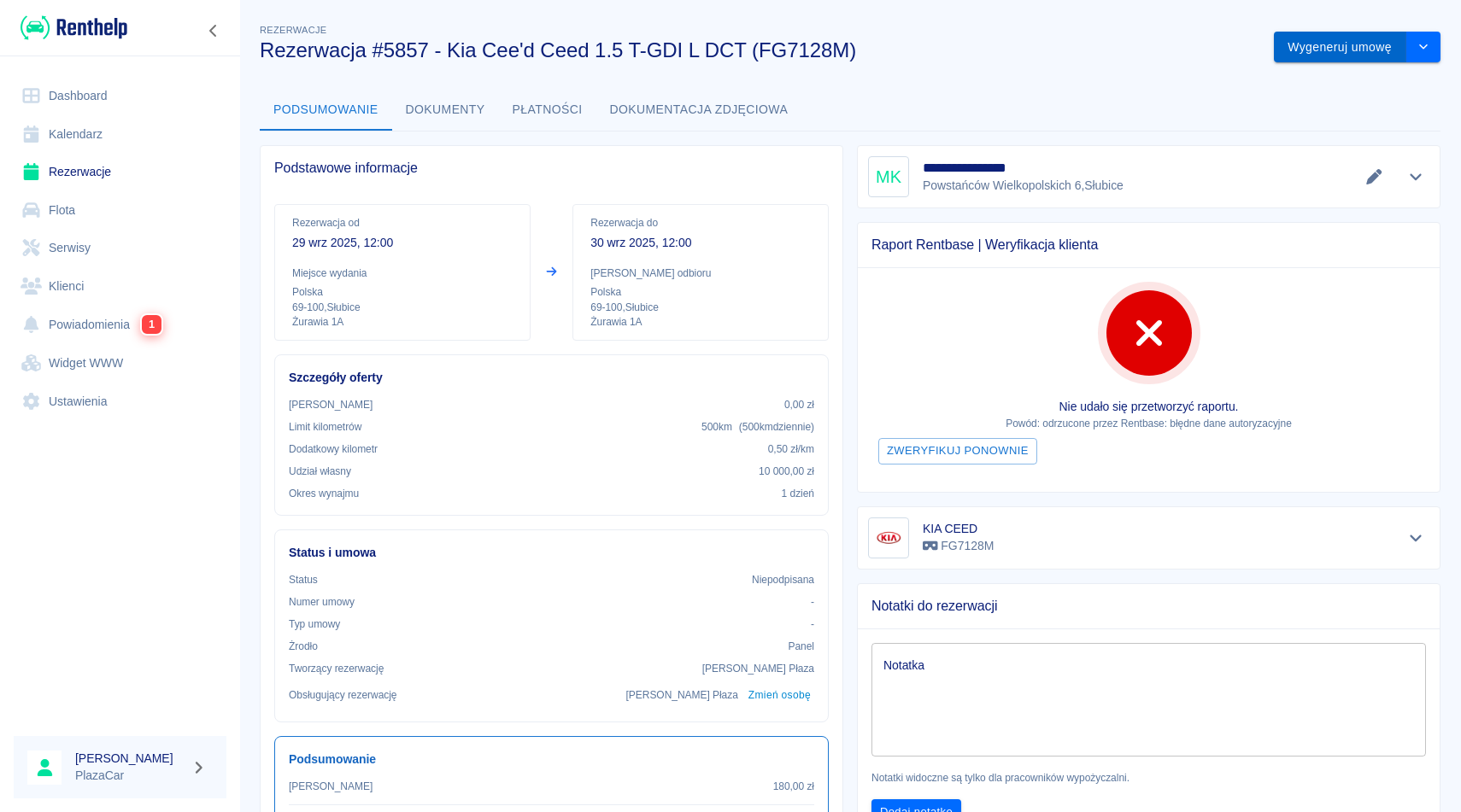
click at [1331, 57] on button "Wygeneruj umowę" at bounding box center [1340, 47] width 132 height 32
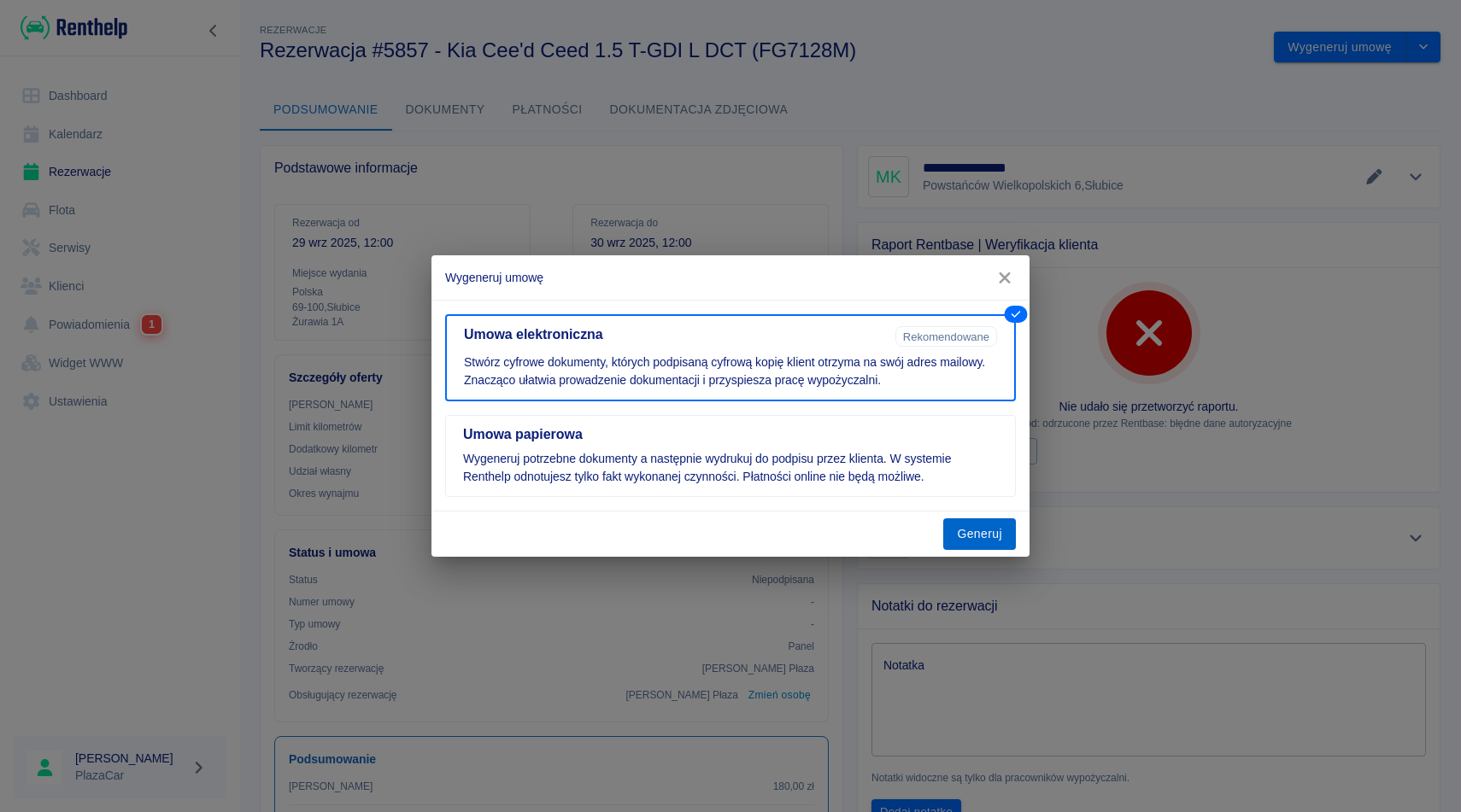
click at [986, 537] on button "Generuj" at bounding box center [979, 533] width 73 height 32
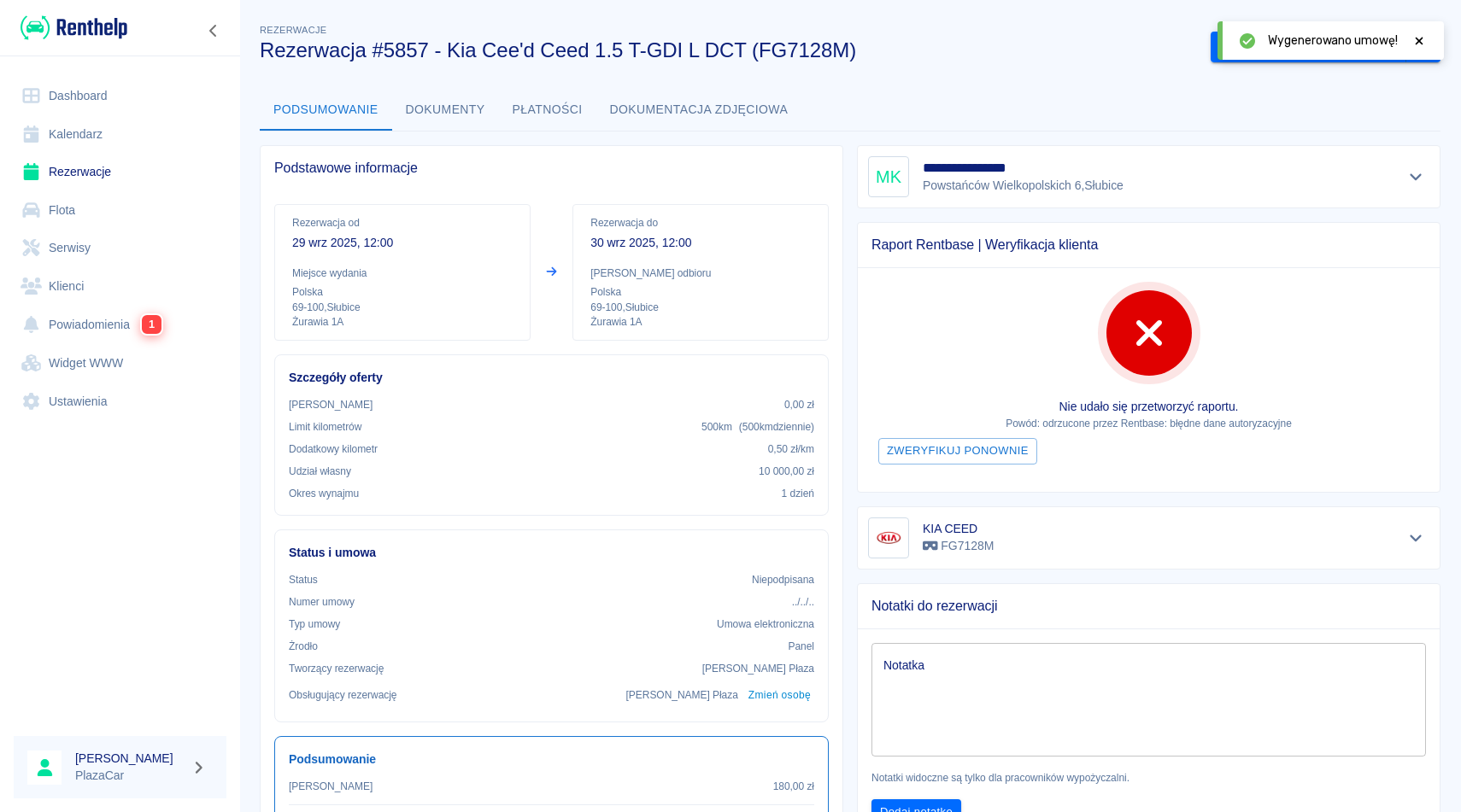
click at [1417, 45] on icon at bounding box center [1419, 41] width 15 height 12
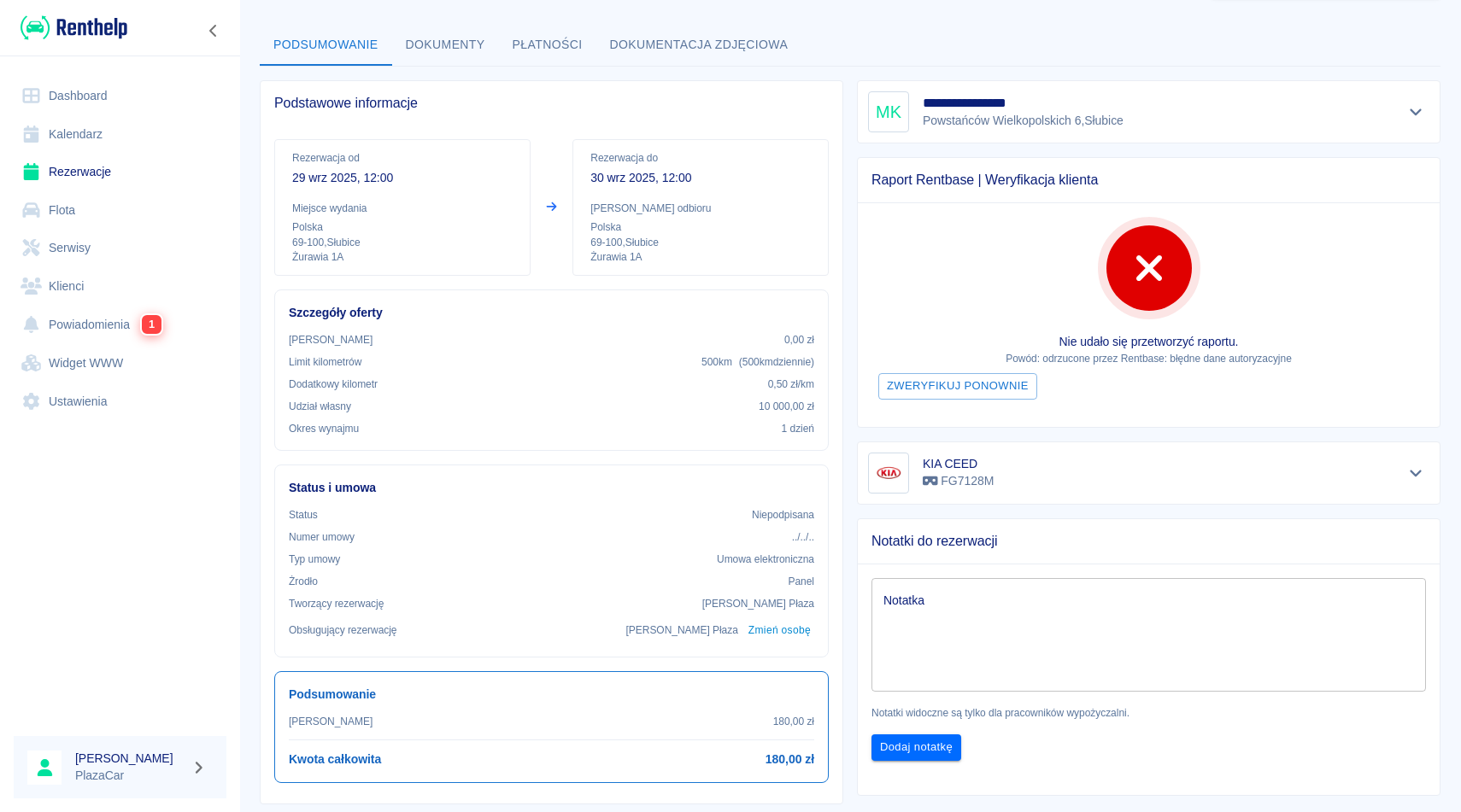
click at [999, 611] on textarea "Notatka" at bounding box center [1149, 635] width 530 height 86
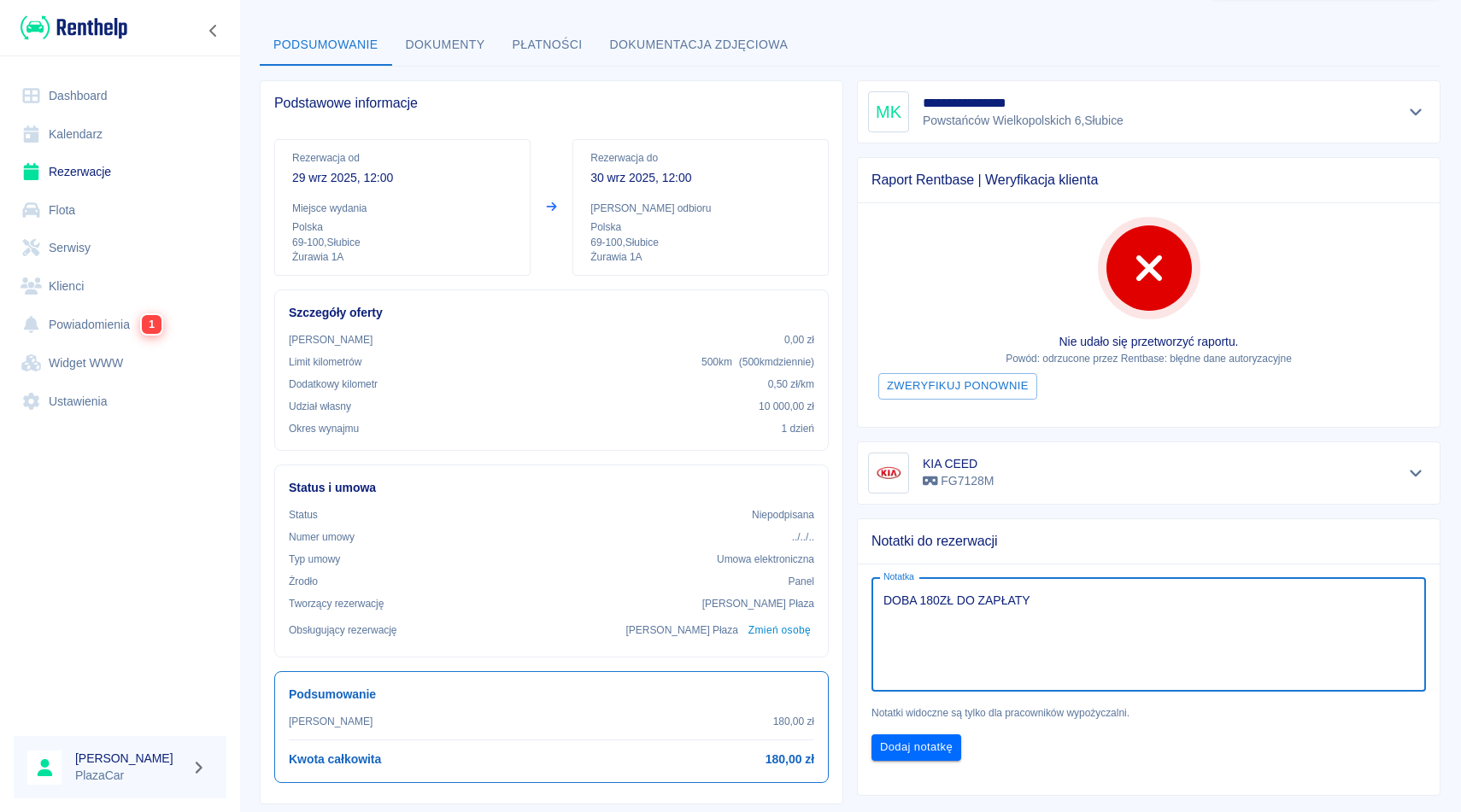
click at [890, 601] on textarea "DOBA 180ZŁ DO ZAPŁATY" at bounding box center [1149, 635] width 530 height 86
click at [886, 597] on textarea "DOBA 180ZŁ DO ZAPŁATY" at bounding box center [1149, 635] width 530 height 86
type textarea "NIE BYŁO PŁACONE DOBA 180ZŁ DO ZAPŁATY"
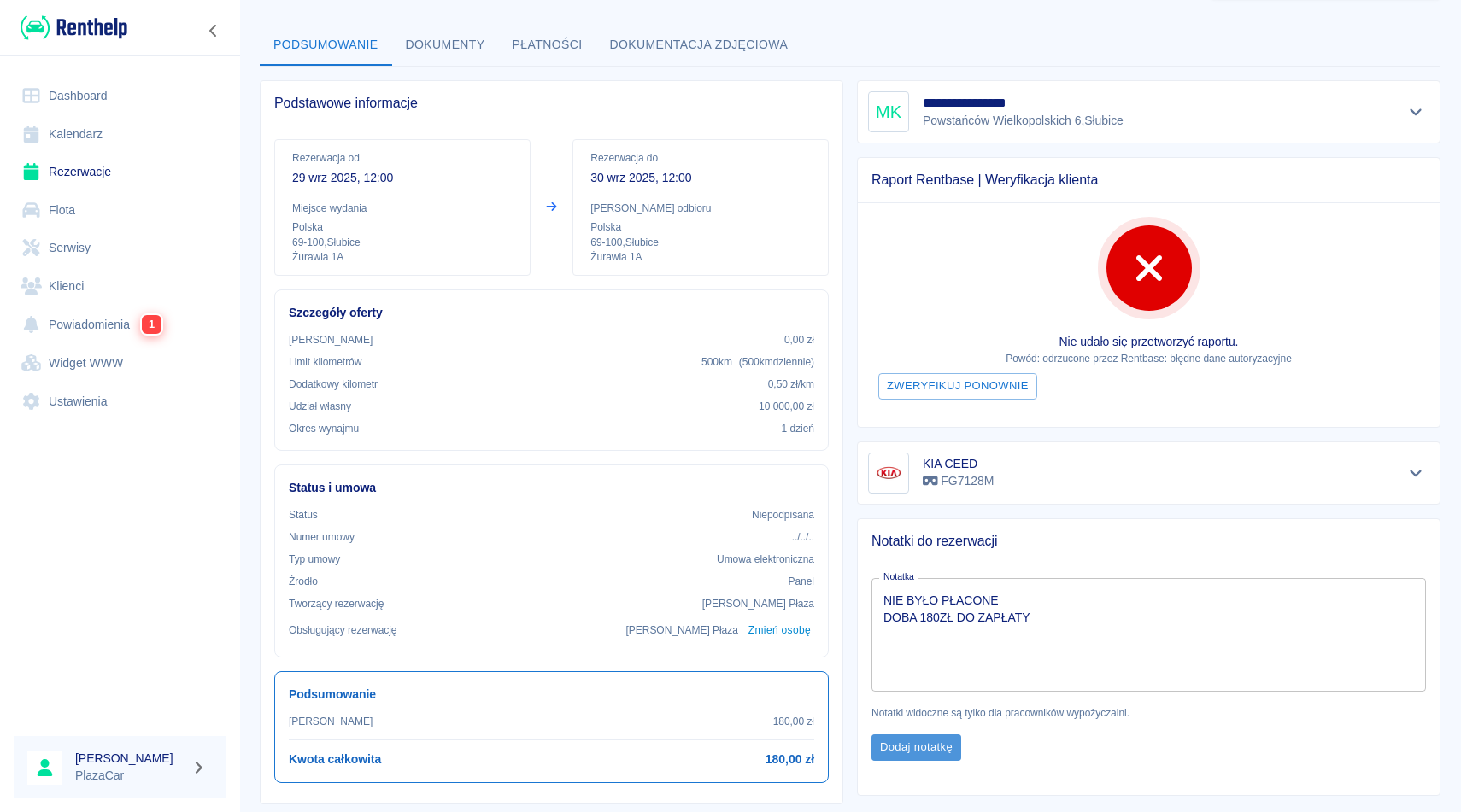
click at [915, 747] on button "Dodaj notatkę" at bounding box center [916, 747] width 90 height 27
